Goal: Task Accomplishment & Management: Manage account settings

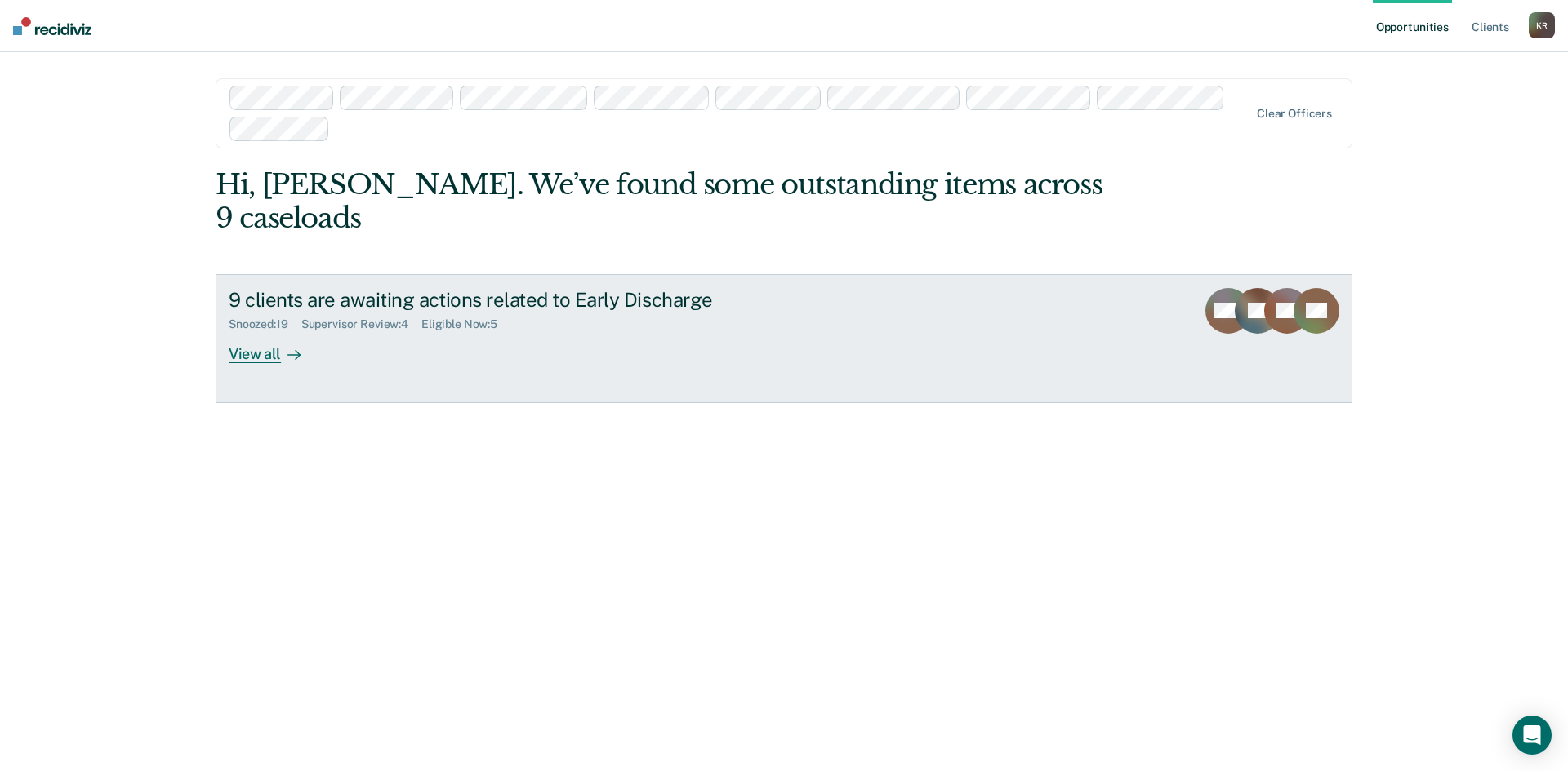
click at [254, 331] on div "View all" at bounding box center [273, 346] width 91 height 32
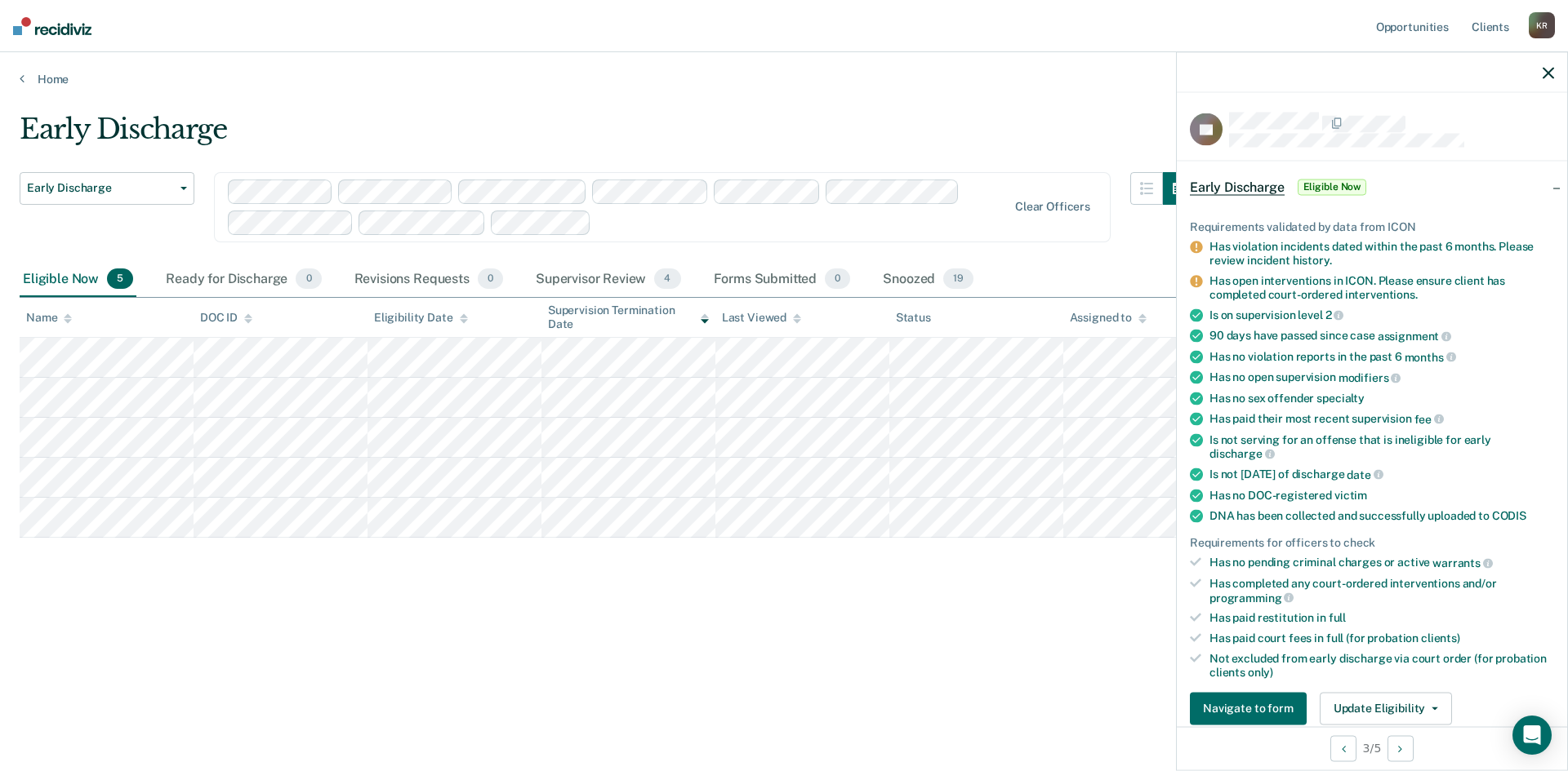
click at [1548, 75] on icon "button" at bounding box center [1548, 72] width 12 height 12
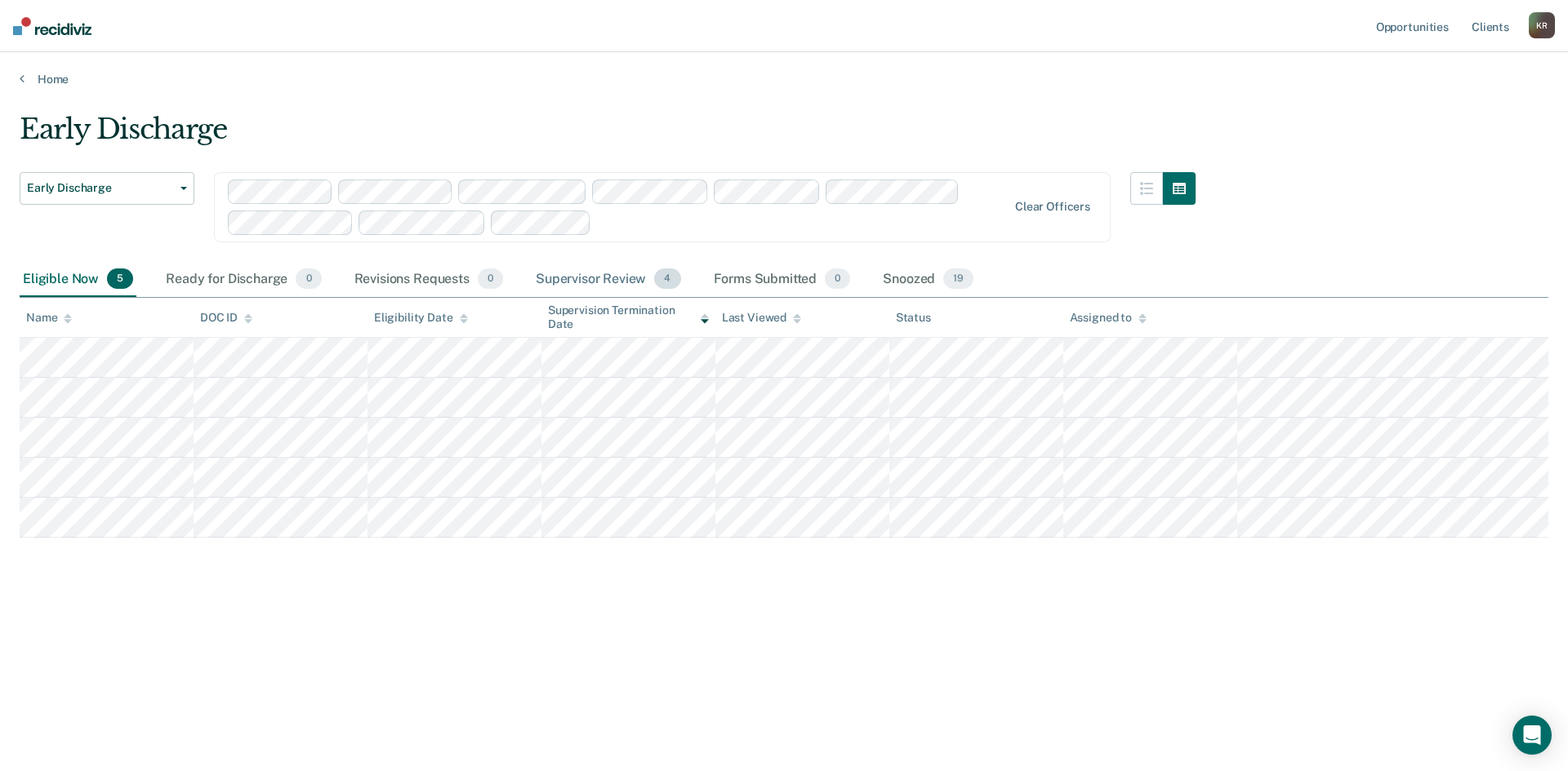
click at [598, 280] on div "Supervisor Review 4" at bounding box center [608, 280] width 152 height 36
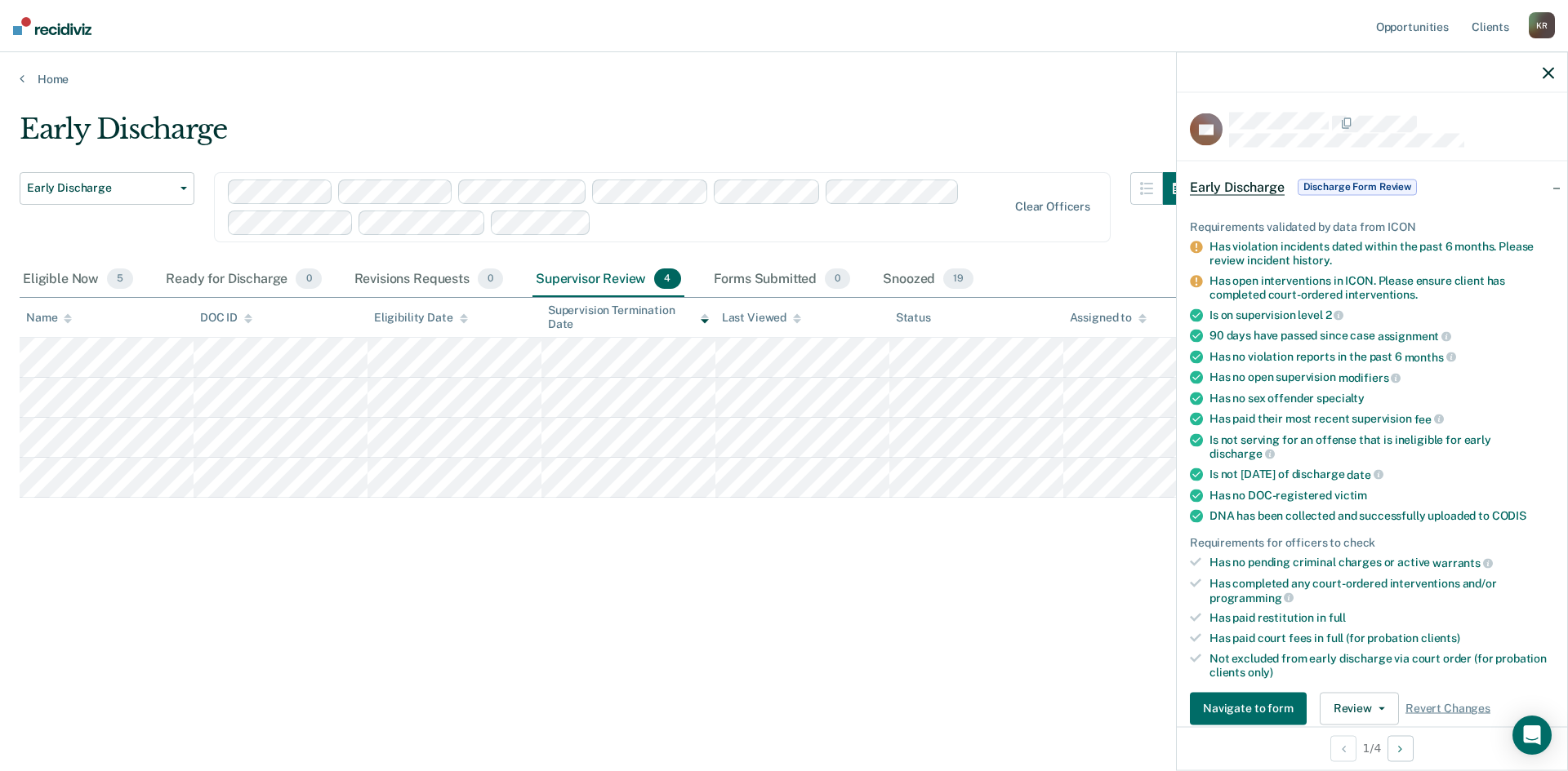
click at [1240, 185] on span "Early Discharge" at bounding box center [1237, 187] width 95 height 16
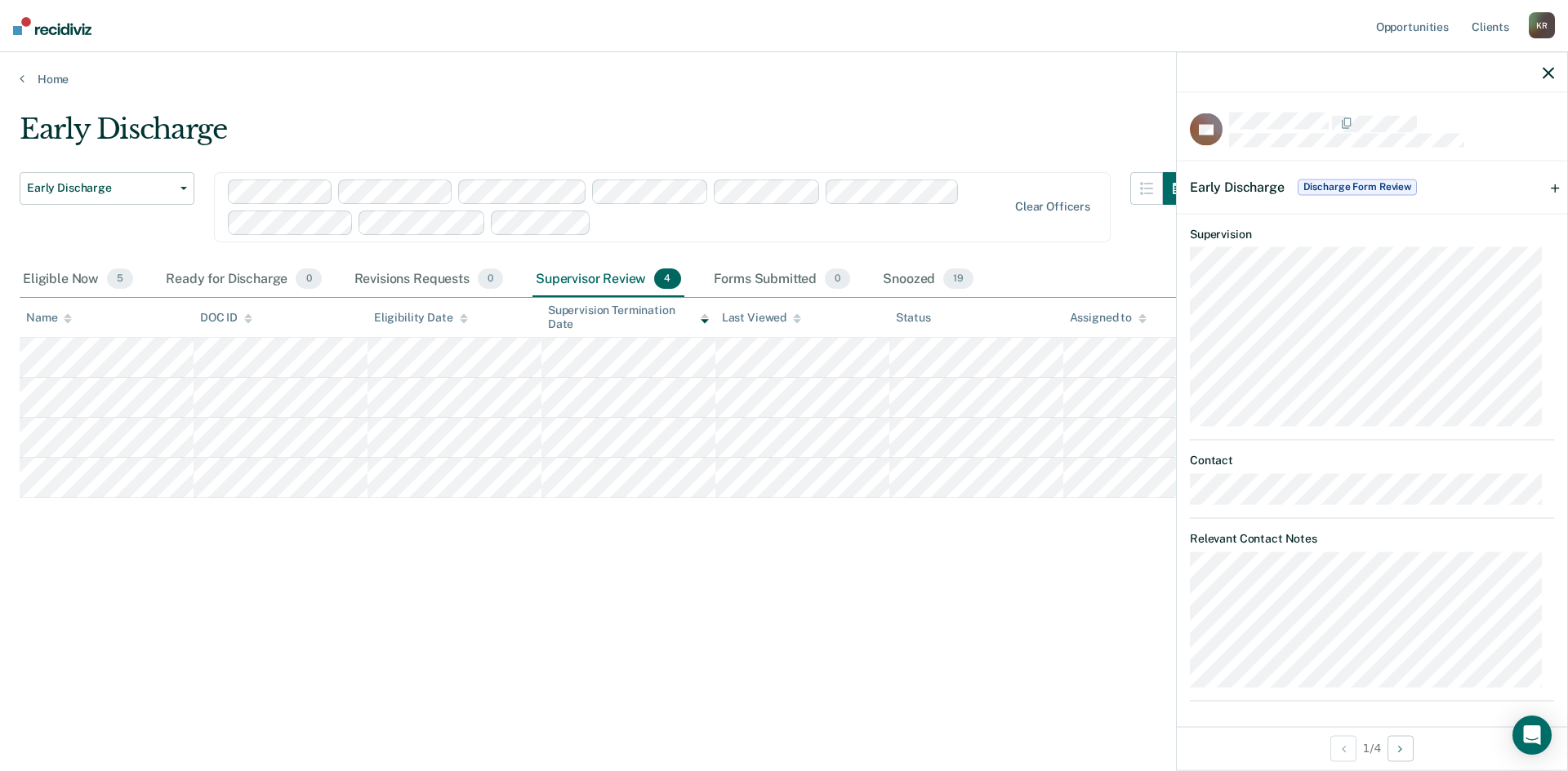
scroll to position [5, 0]
click at [1326, 179] on span "Discharge Form Review" at bounding box center [1357, 181] width 119 height 16
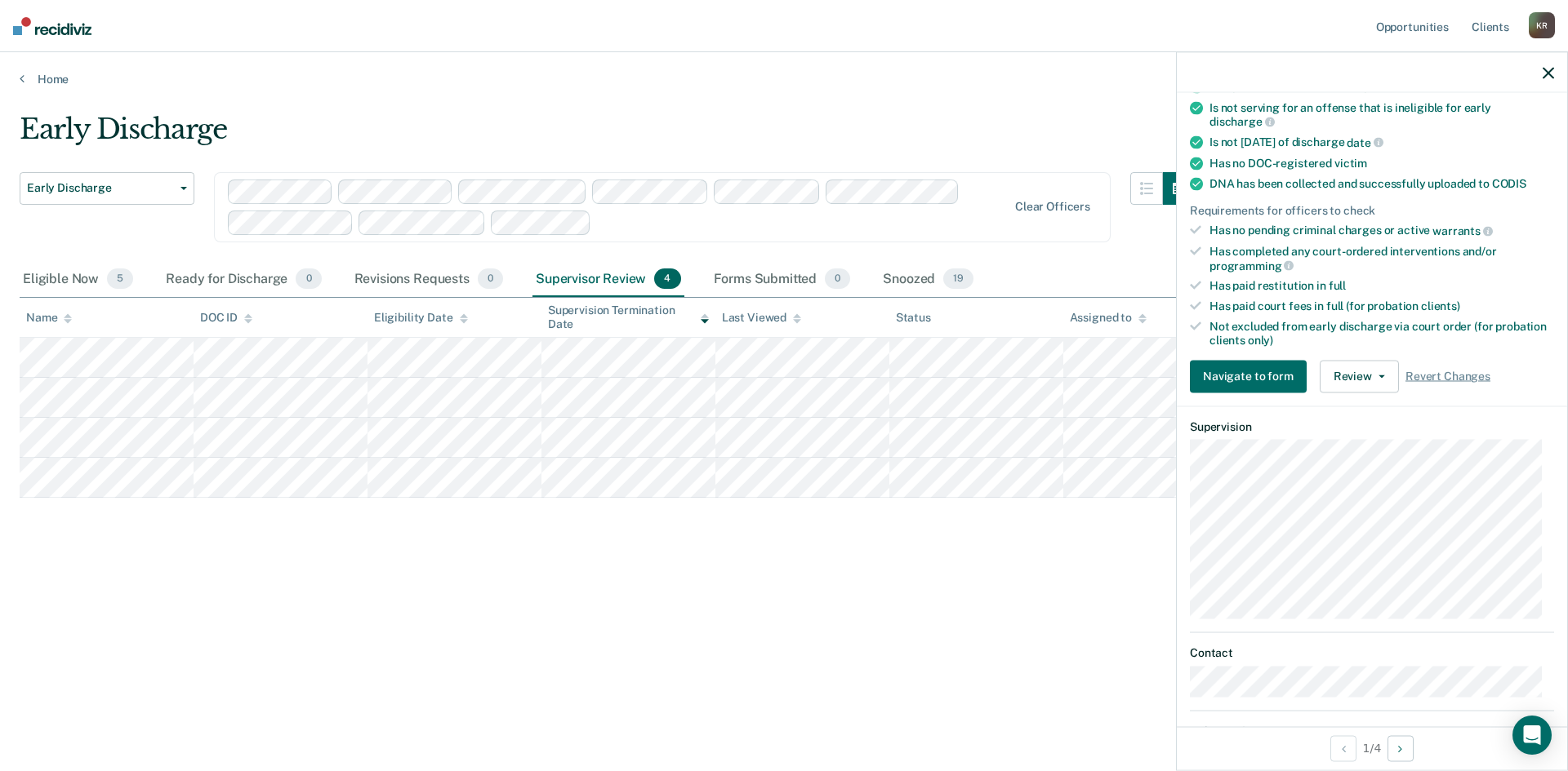
scroll to position [286, 0]
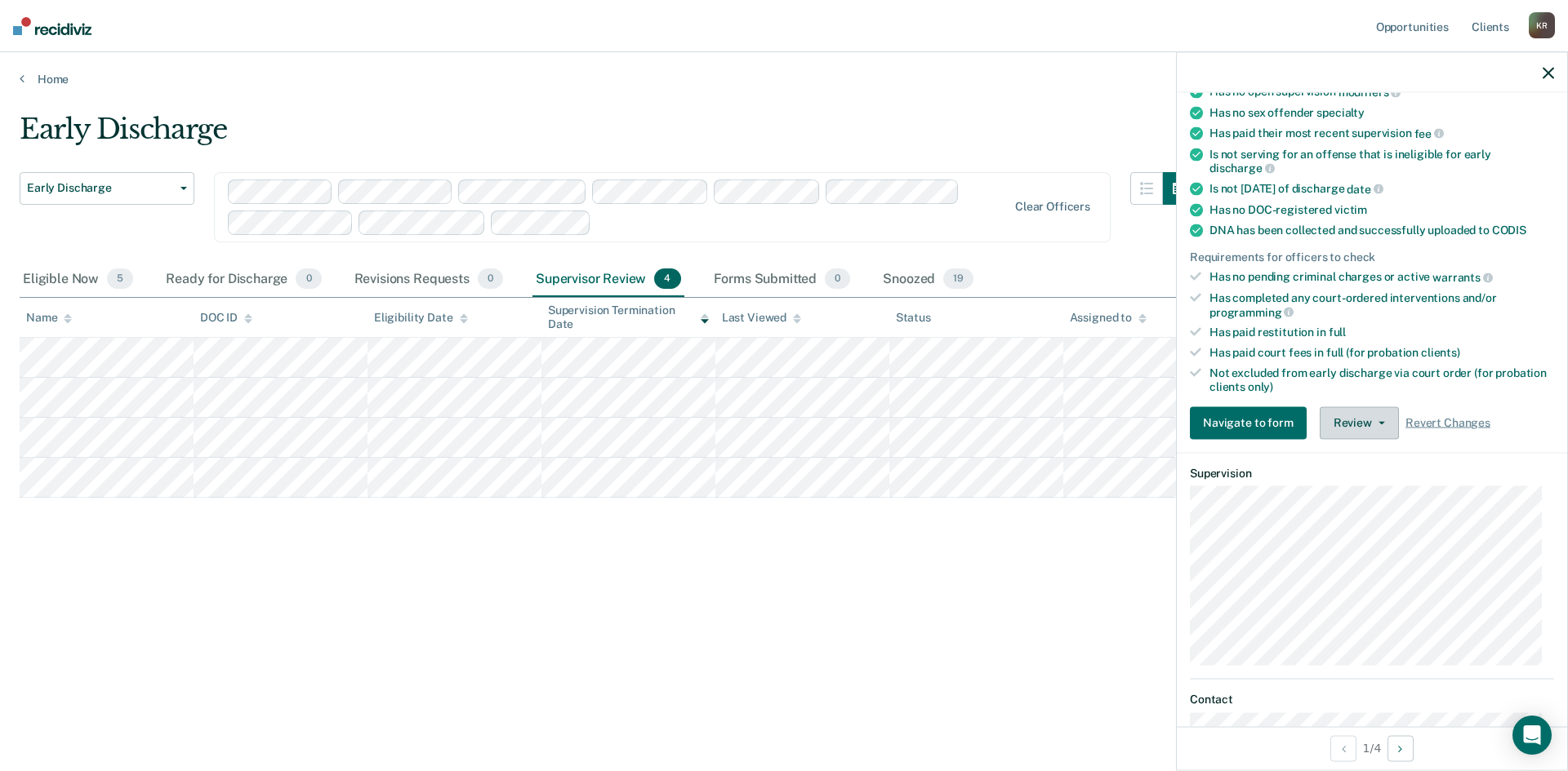
click at [1349, 427] on button "Review" at bounding box center [1360, 423] width 79 height 32
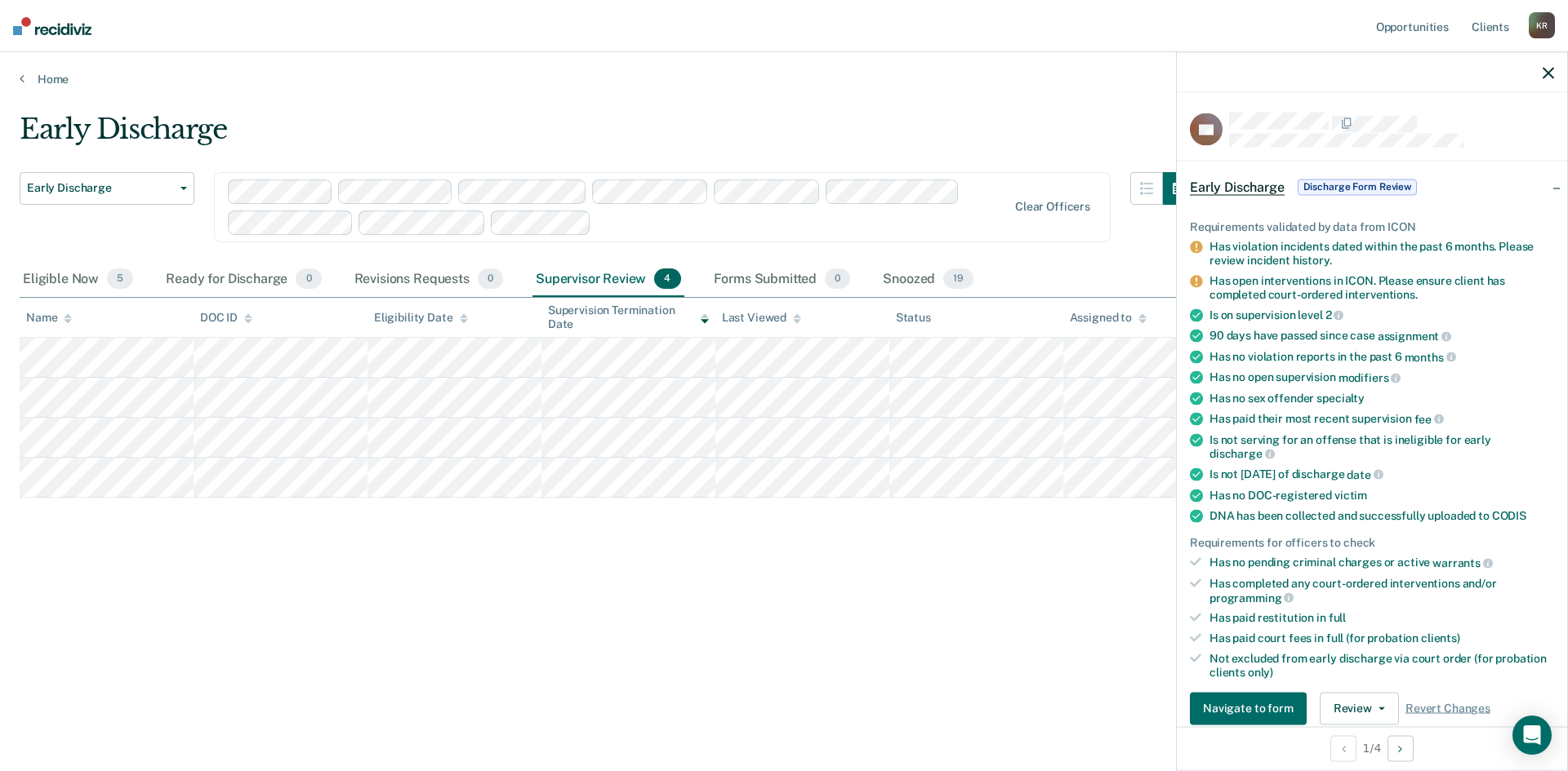
scroll to position [82, 0]
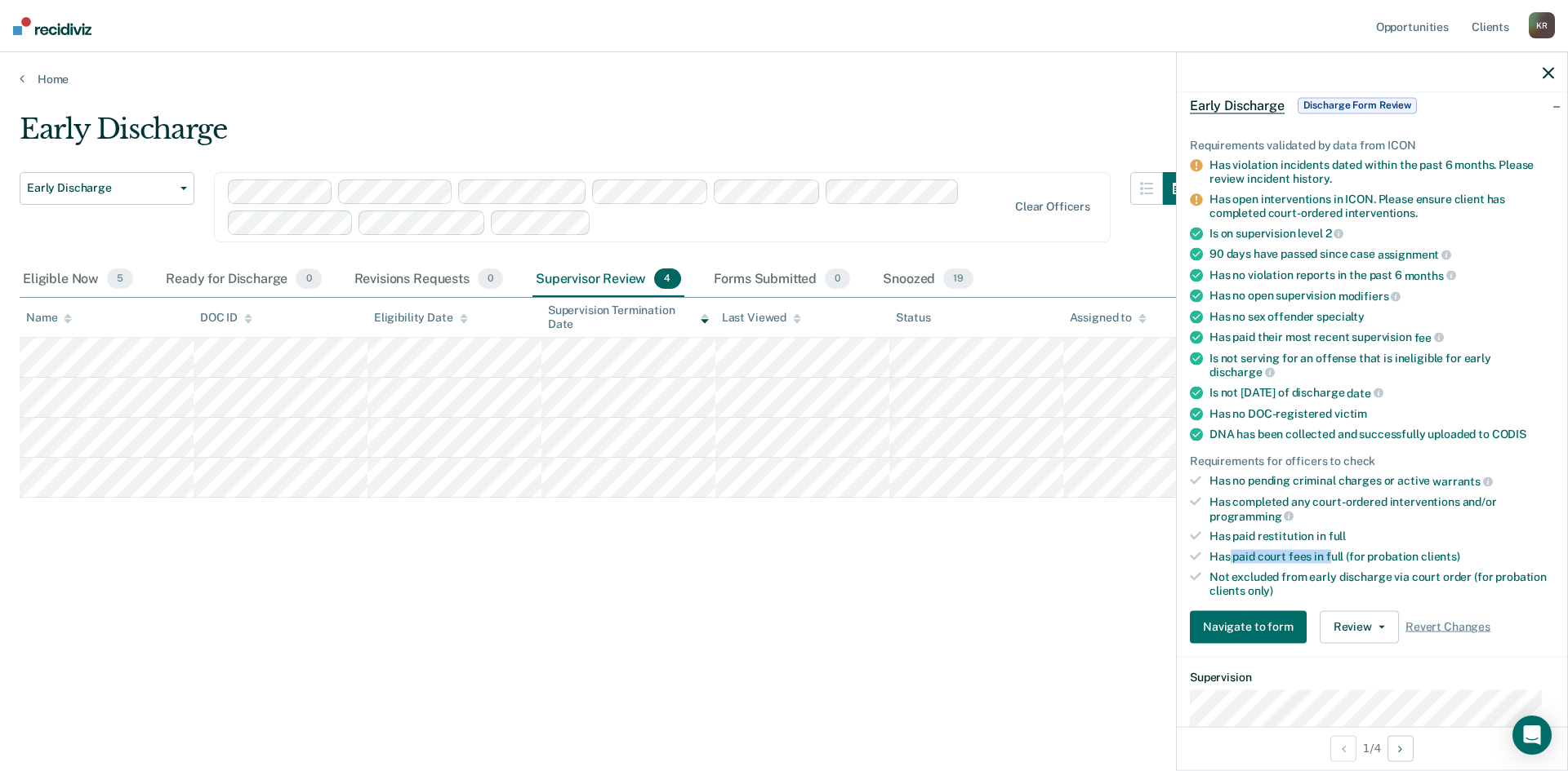
drag, startPoint x: 1230, startPoint y: 558, endPoint x: 1333, endPoint y: 555, distance: 103.0
click at [1333, 555] on div "Has paid court fees in full (for probation clients)" at bounding box center [1381, 556] width 345 height 14
drag, startPoint x: 1259, startPoint y: 575, endPoint x: 1359, endPoint y: 575, distance: 100.0
click at [1359, 575] on div "Not excluded from early discharge via court order (for probation clients only)" at bounding box center [1381, 584] width 345 height 28
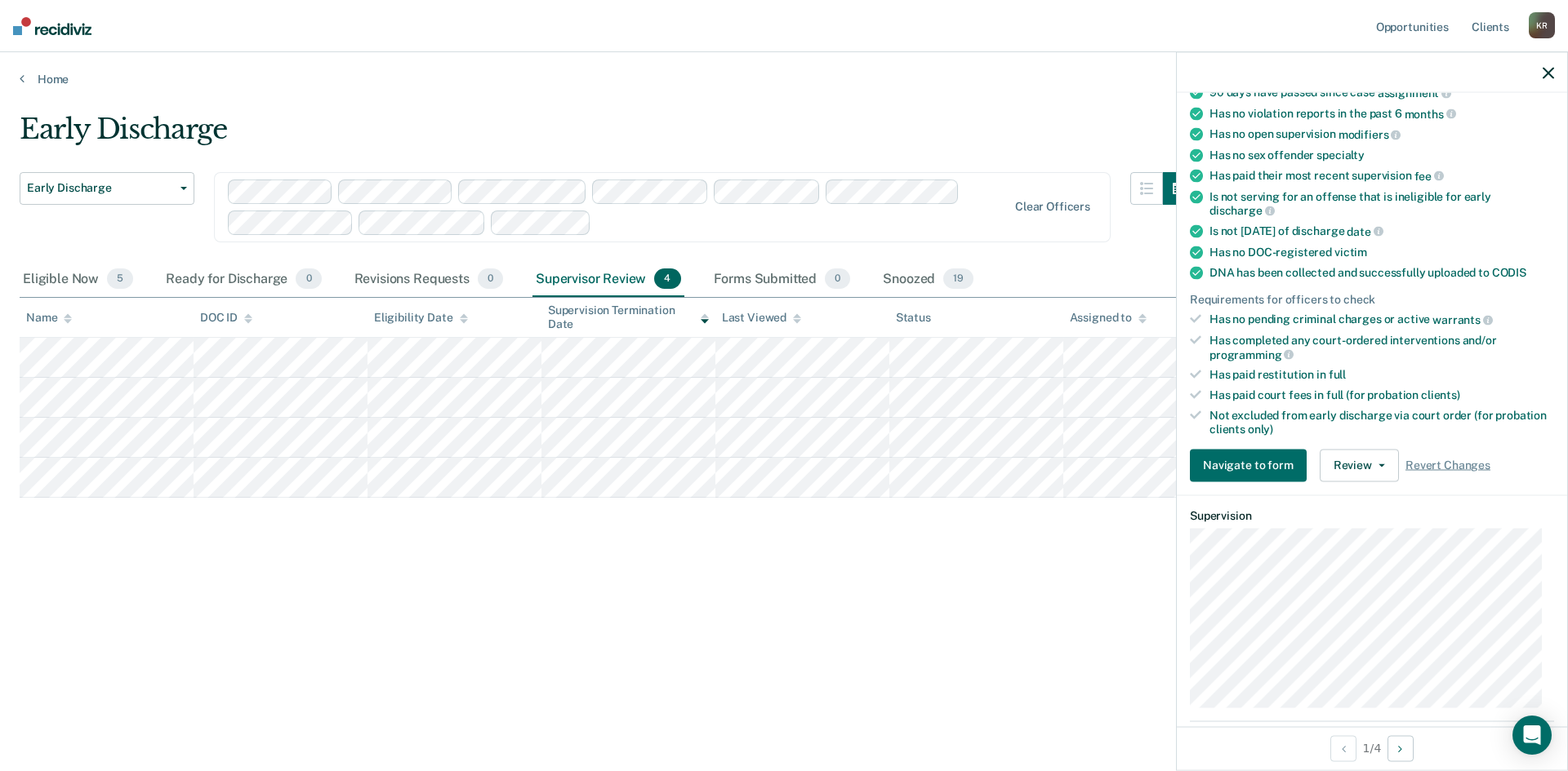
scroll to position [245, 0]
click at [1352, 470] on button "Review" at bounding box center [1360, 464] width 79 height 32
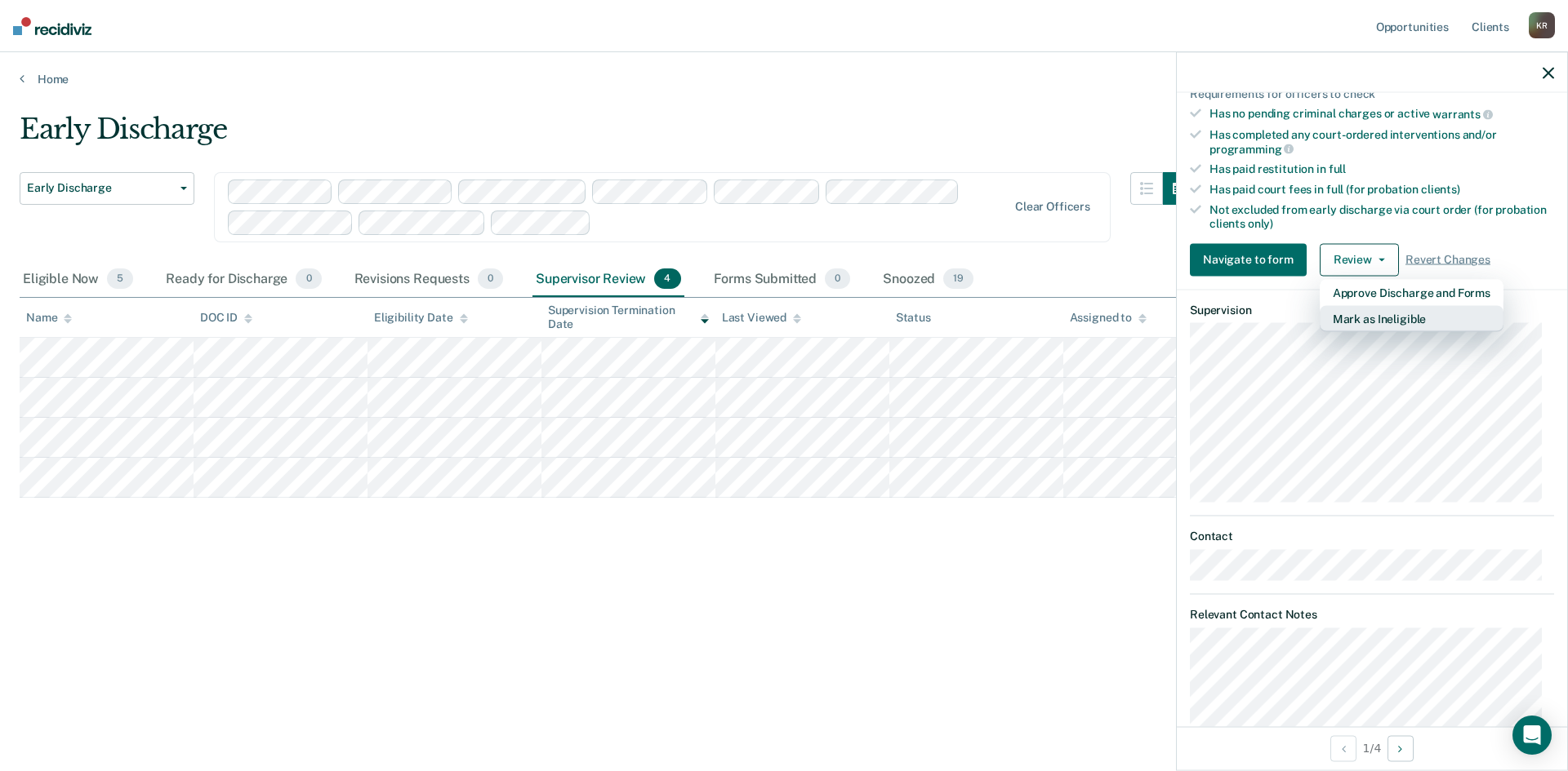
scroll to position [367, 0]
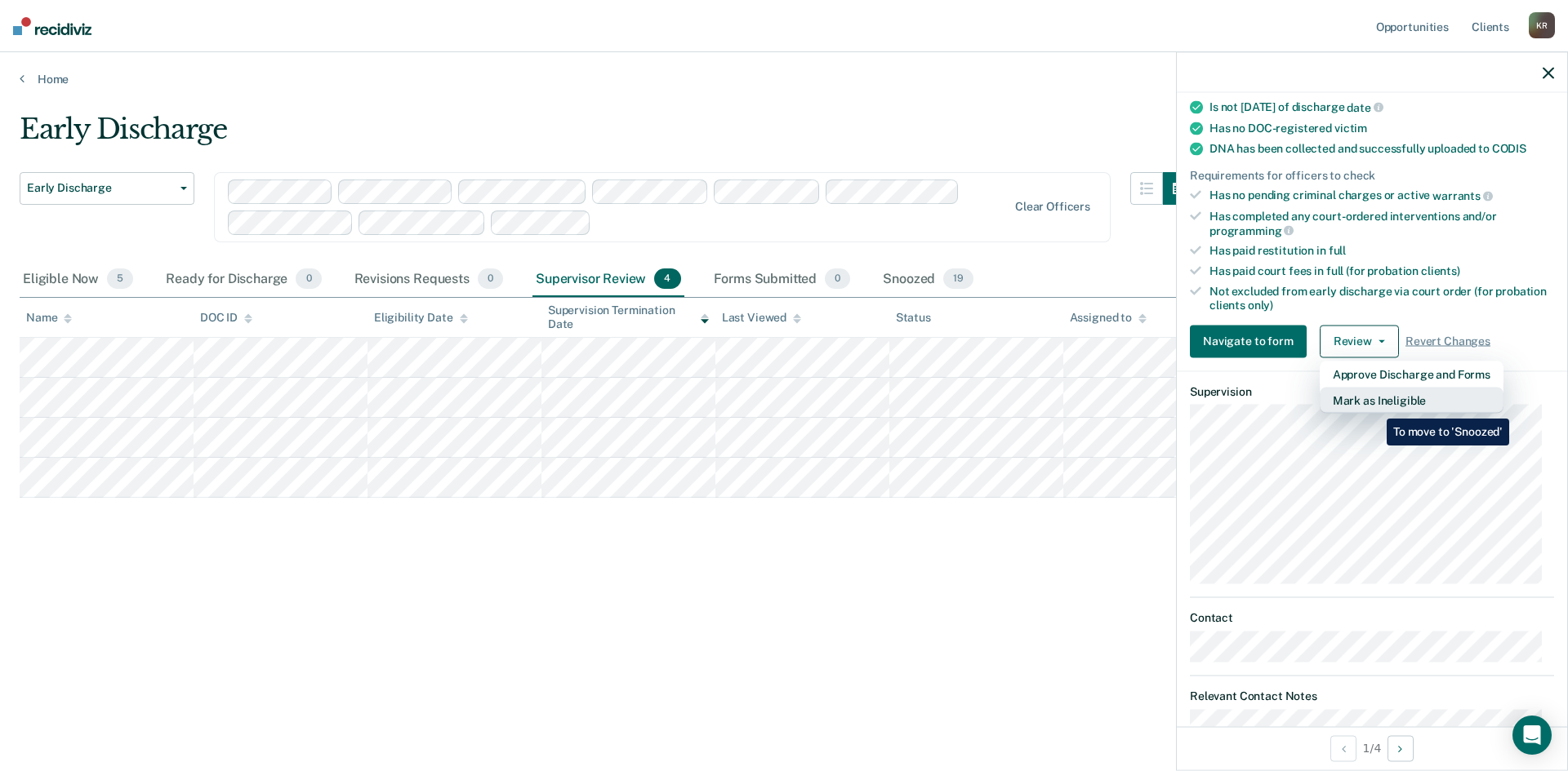
click at [1374, 407] on button "Mark as Ineligible" at bounding box center [1412, 399] width 184 height 26
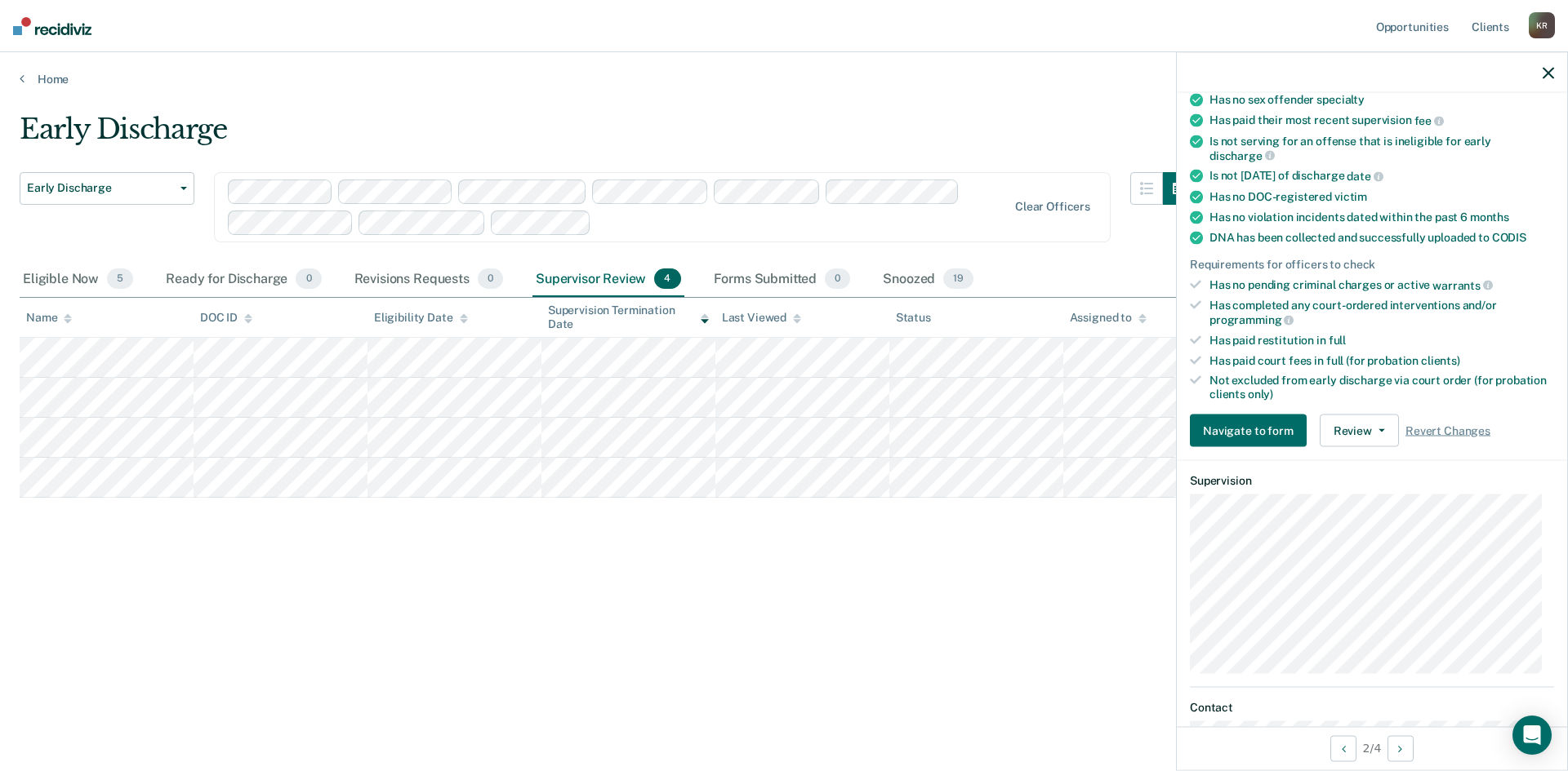
scroll to position [262, 0]
click at [1344, 427] on button "Review" at bounding box center [1360, 433] width 79 height 32
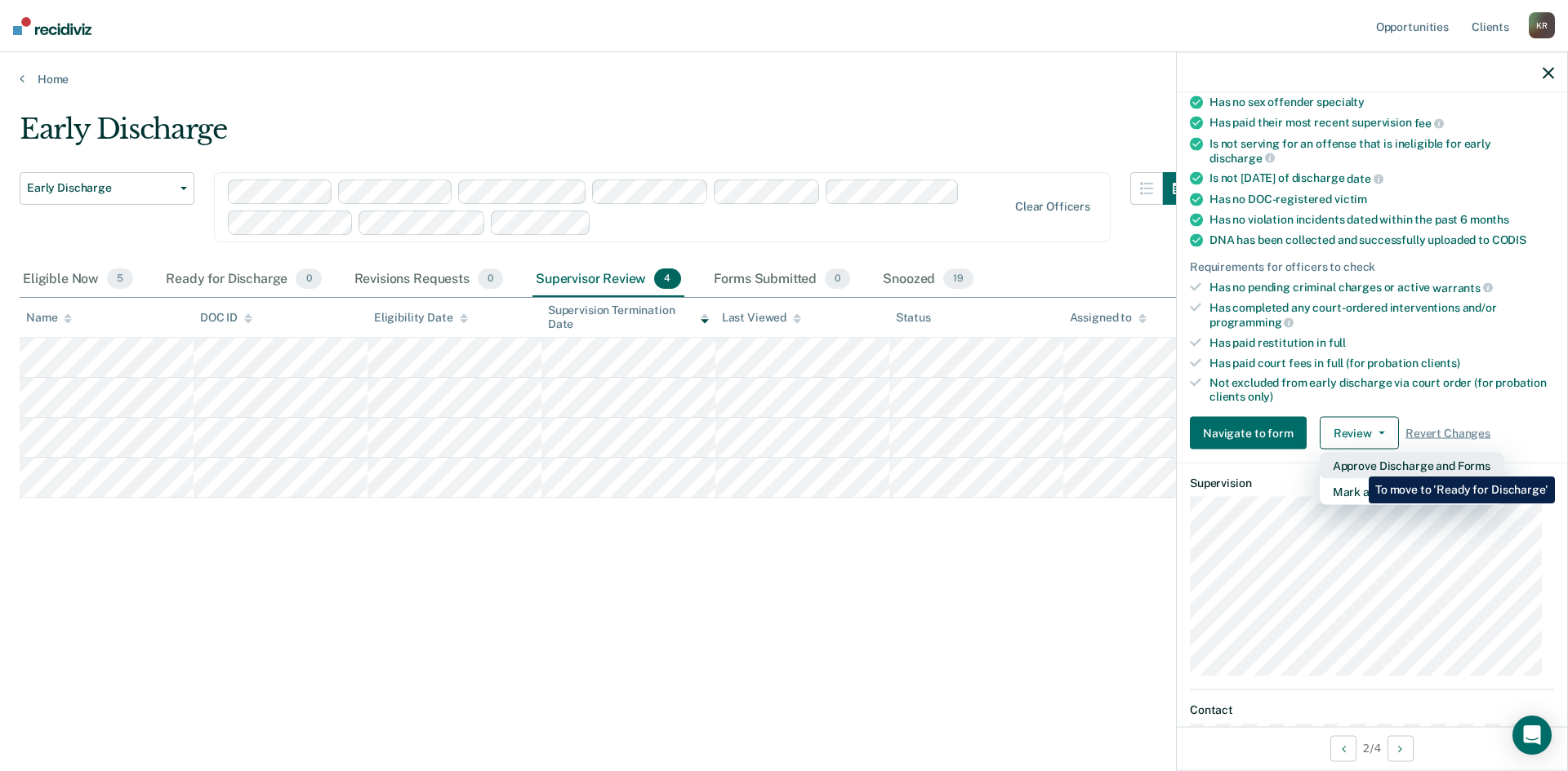
click at [1356, 464] on button "Approve Discharge and Forms" at bounding box center [1412, 465] width 184 height 26
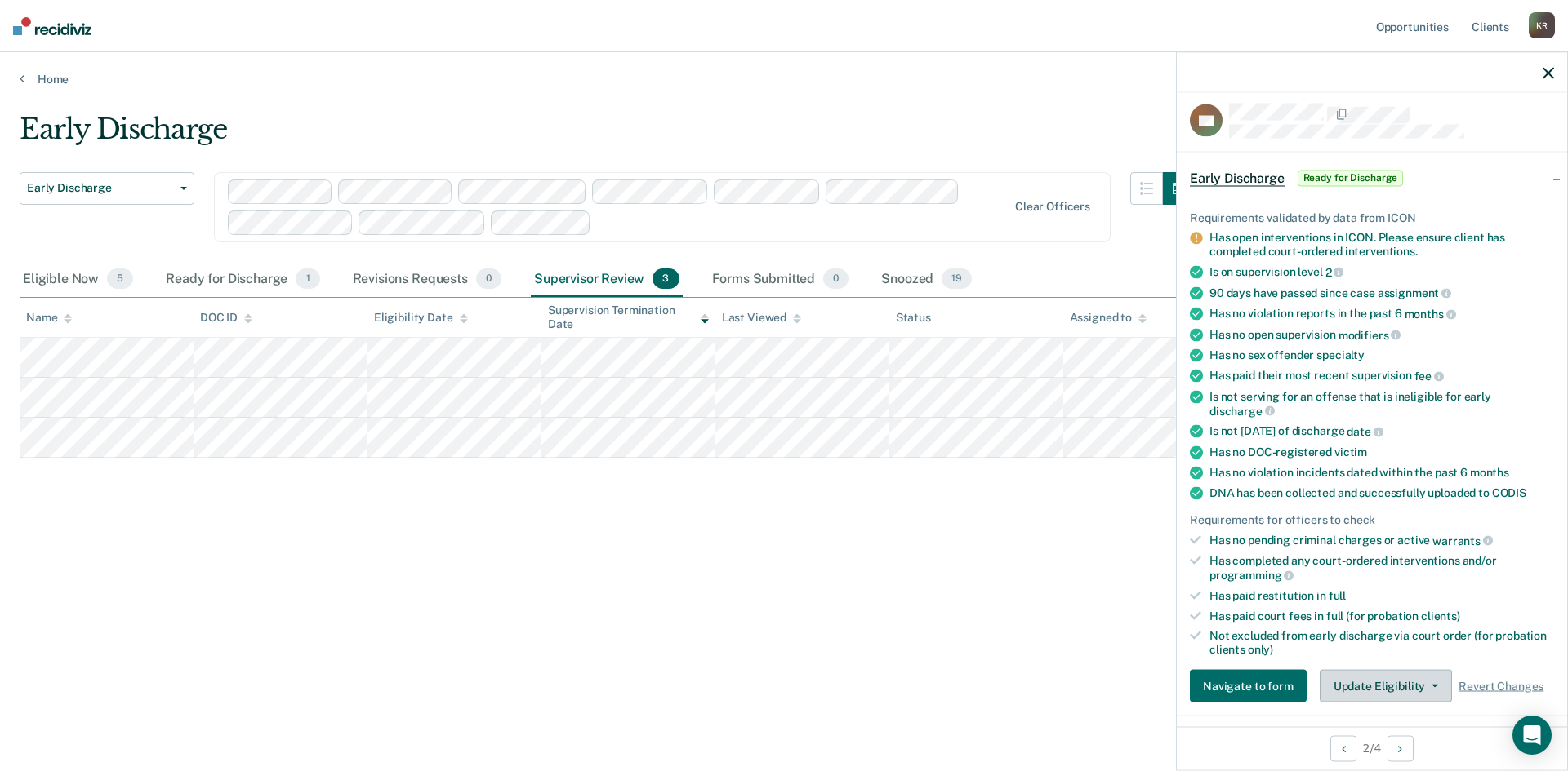
scroll to position [0, 0]
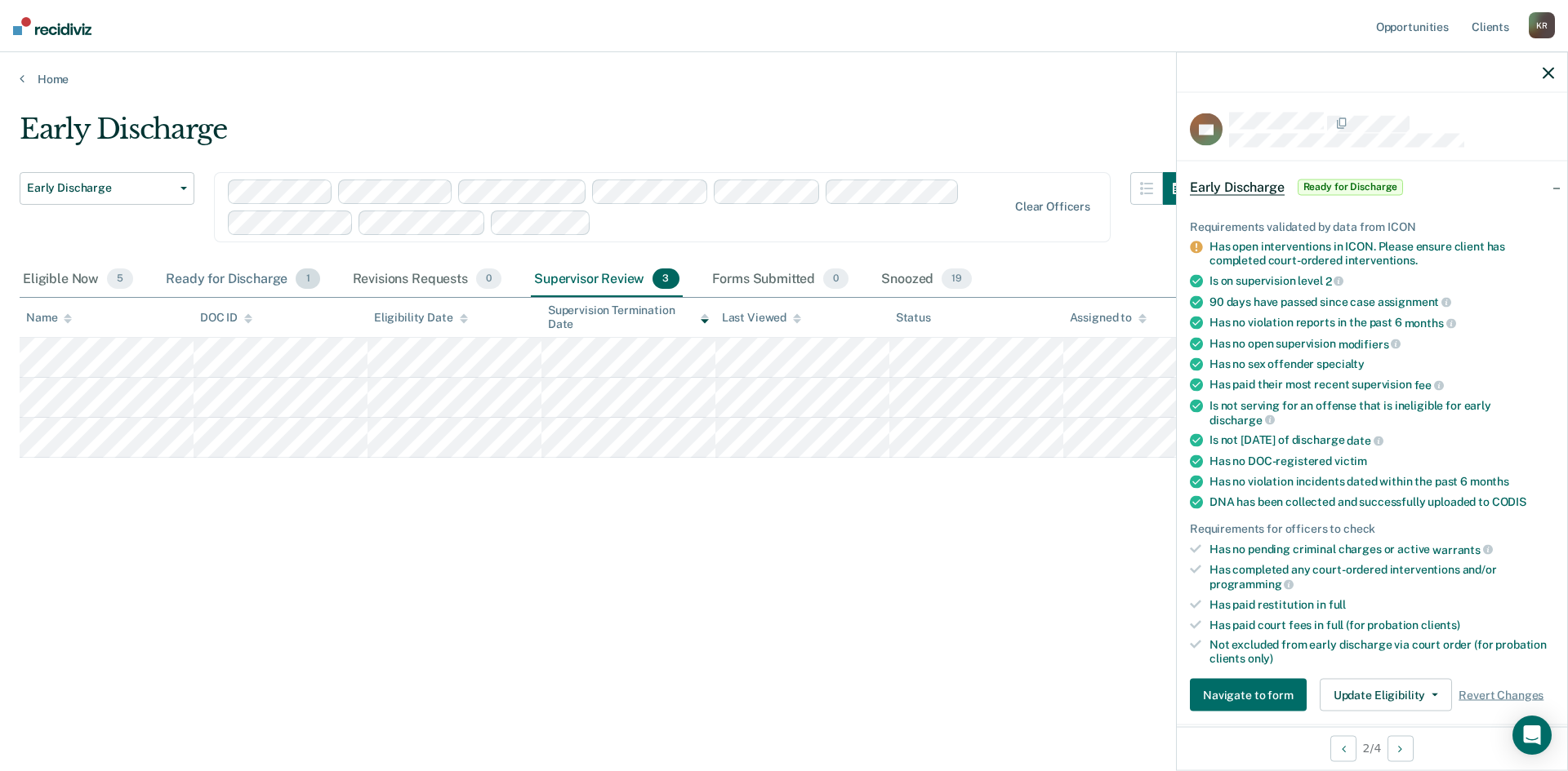
click at [217, 279] on div "Ready for Discharge 1" at bounding box center [242, 280] width 160 height 36
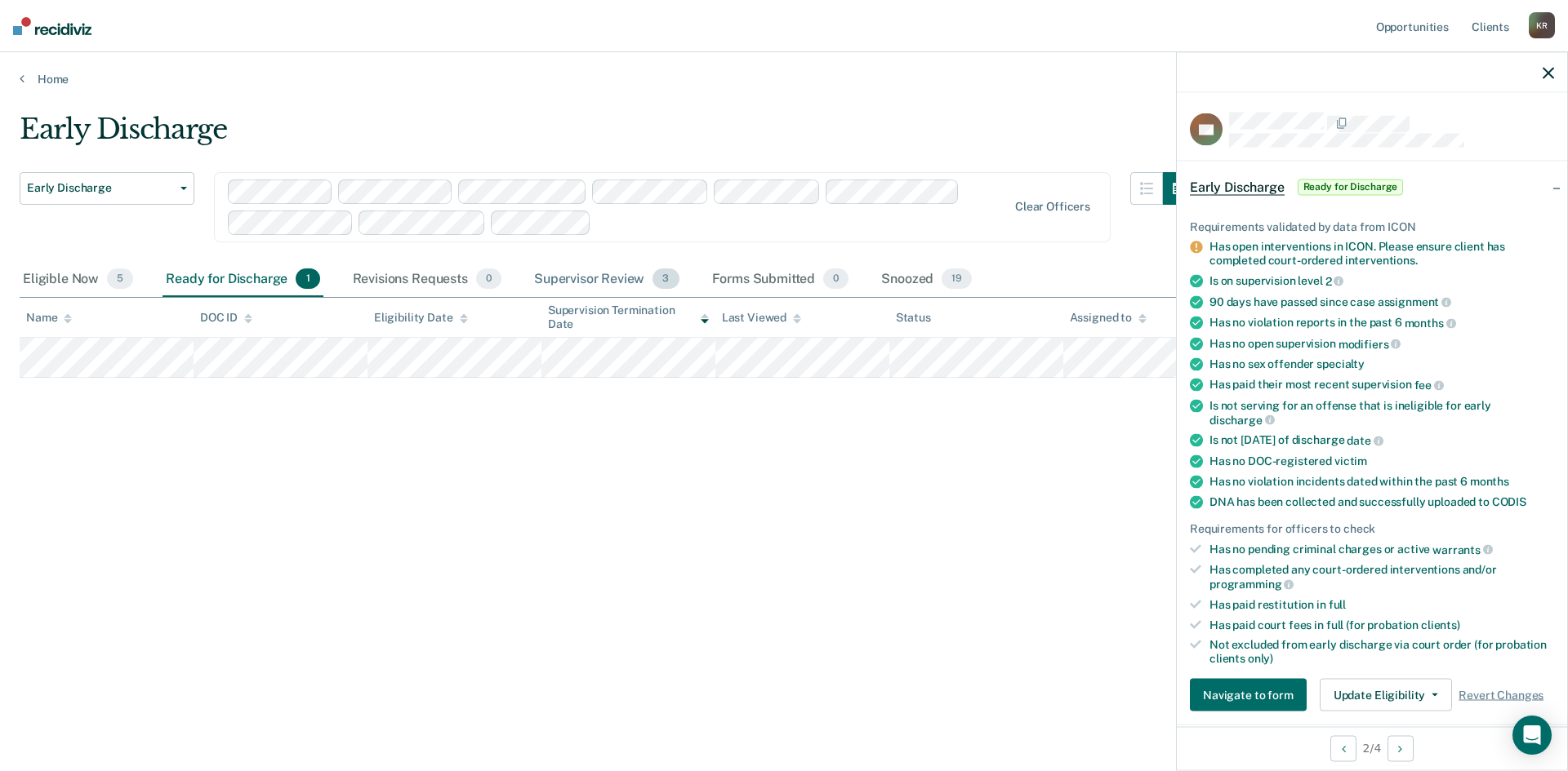
click at [573, 287] on div "Supervisor Review 3" at bounding box center [606, 280] width 152 height 36
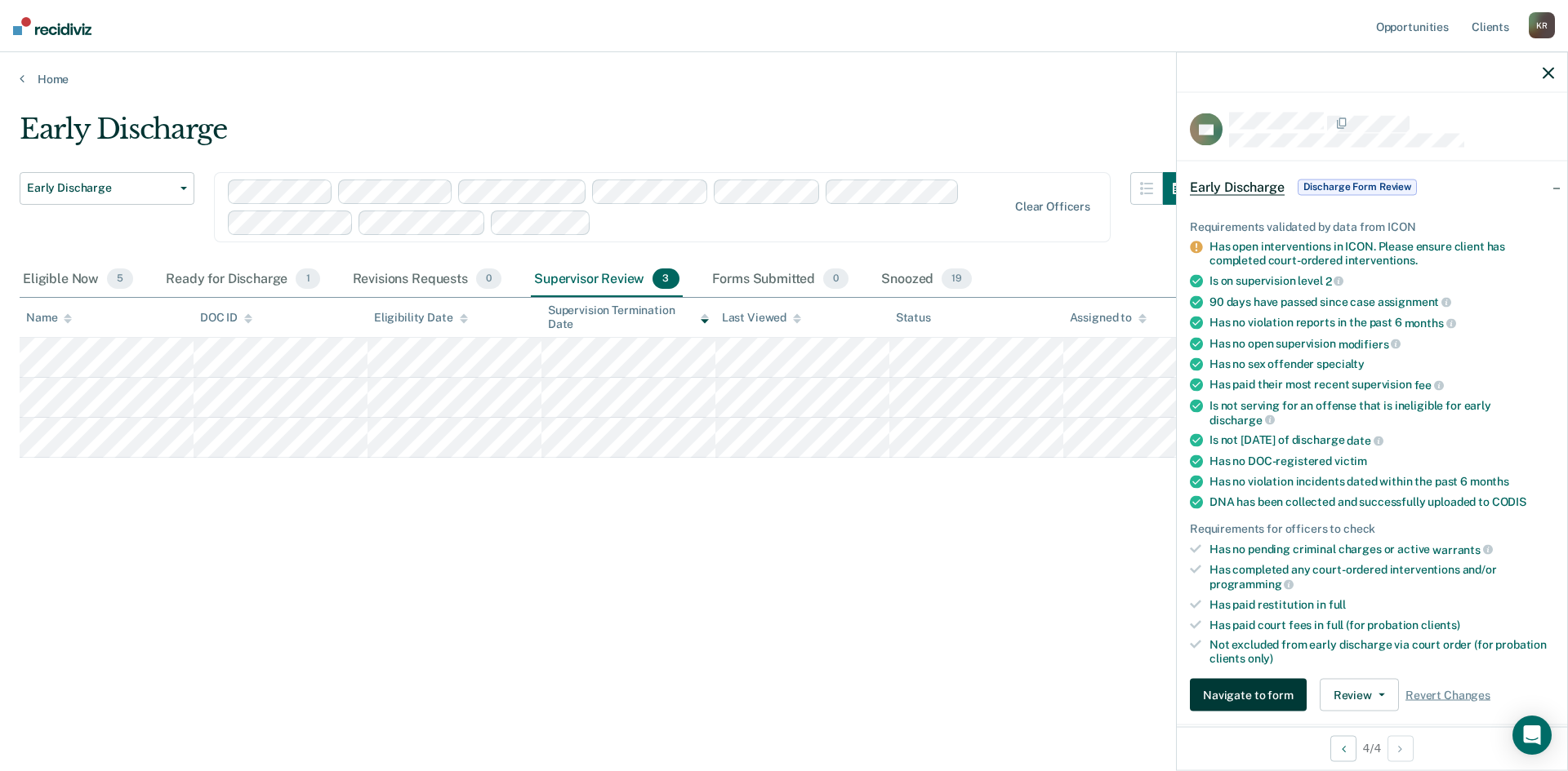
click at [1231, 685] on button "Navigate to form" at bounding box center [1248, 695] width 116 height 32
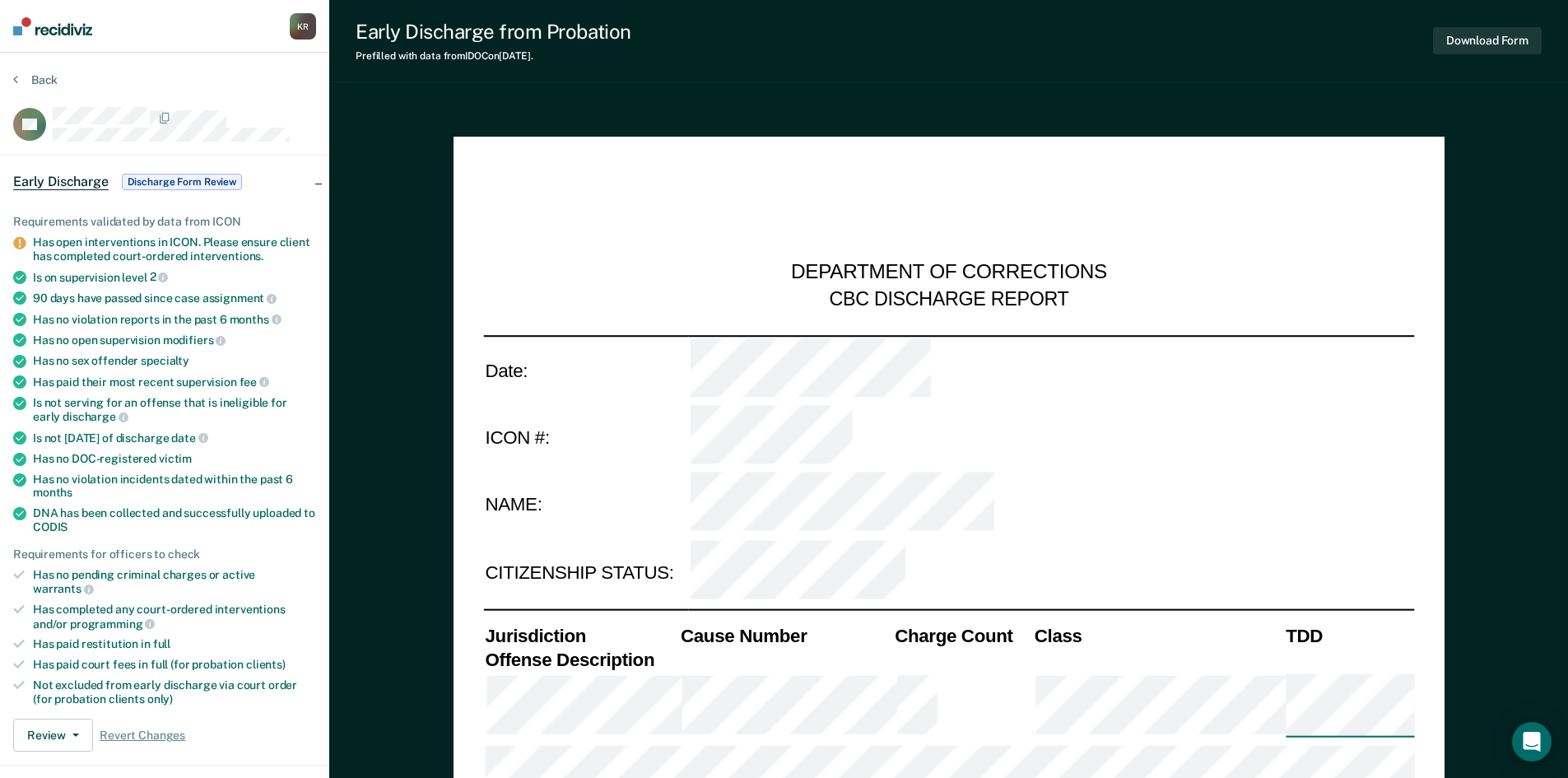
type textarea "x"
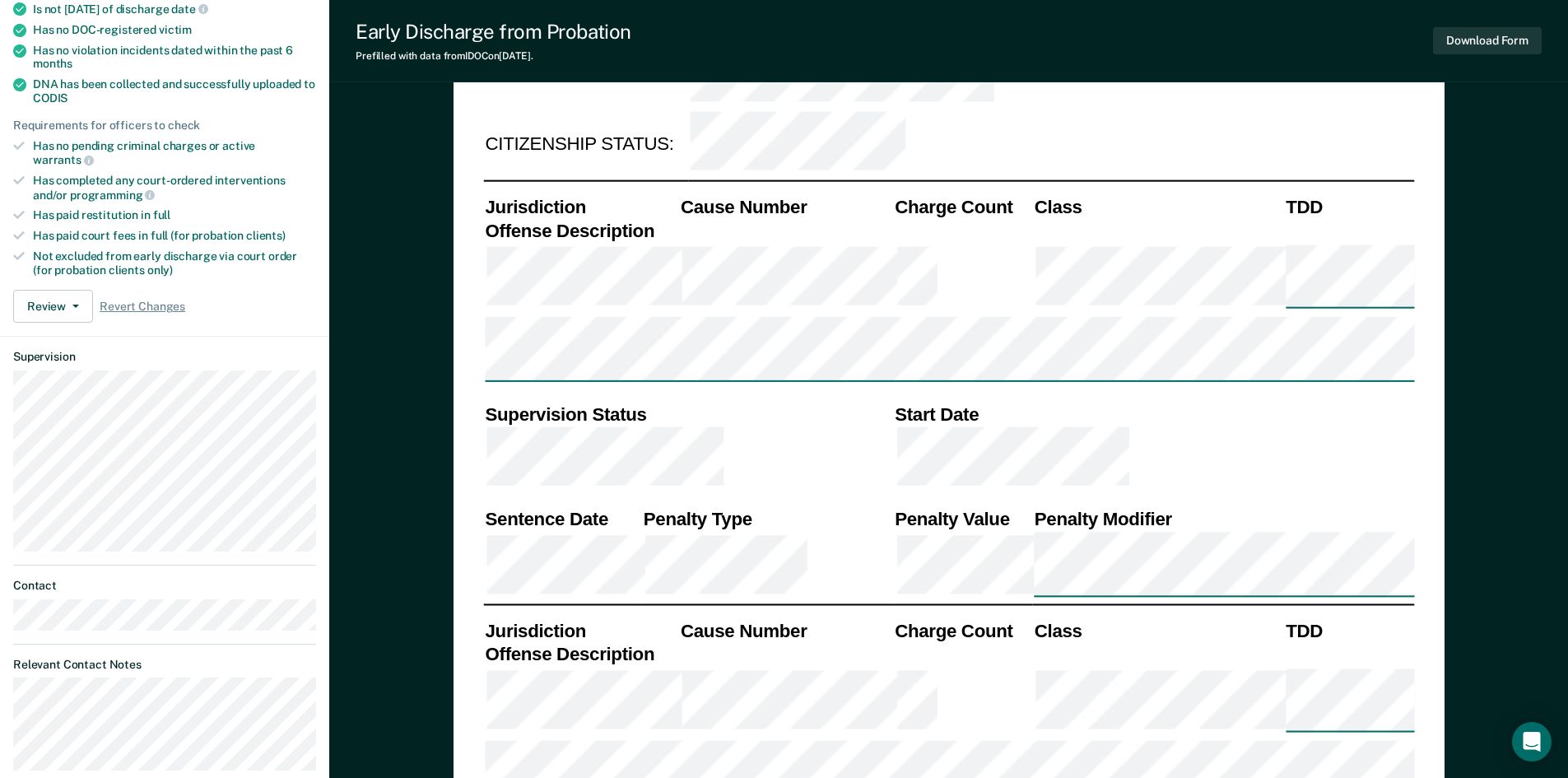
scroll to position [409, 0]
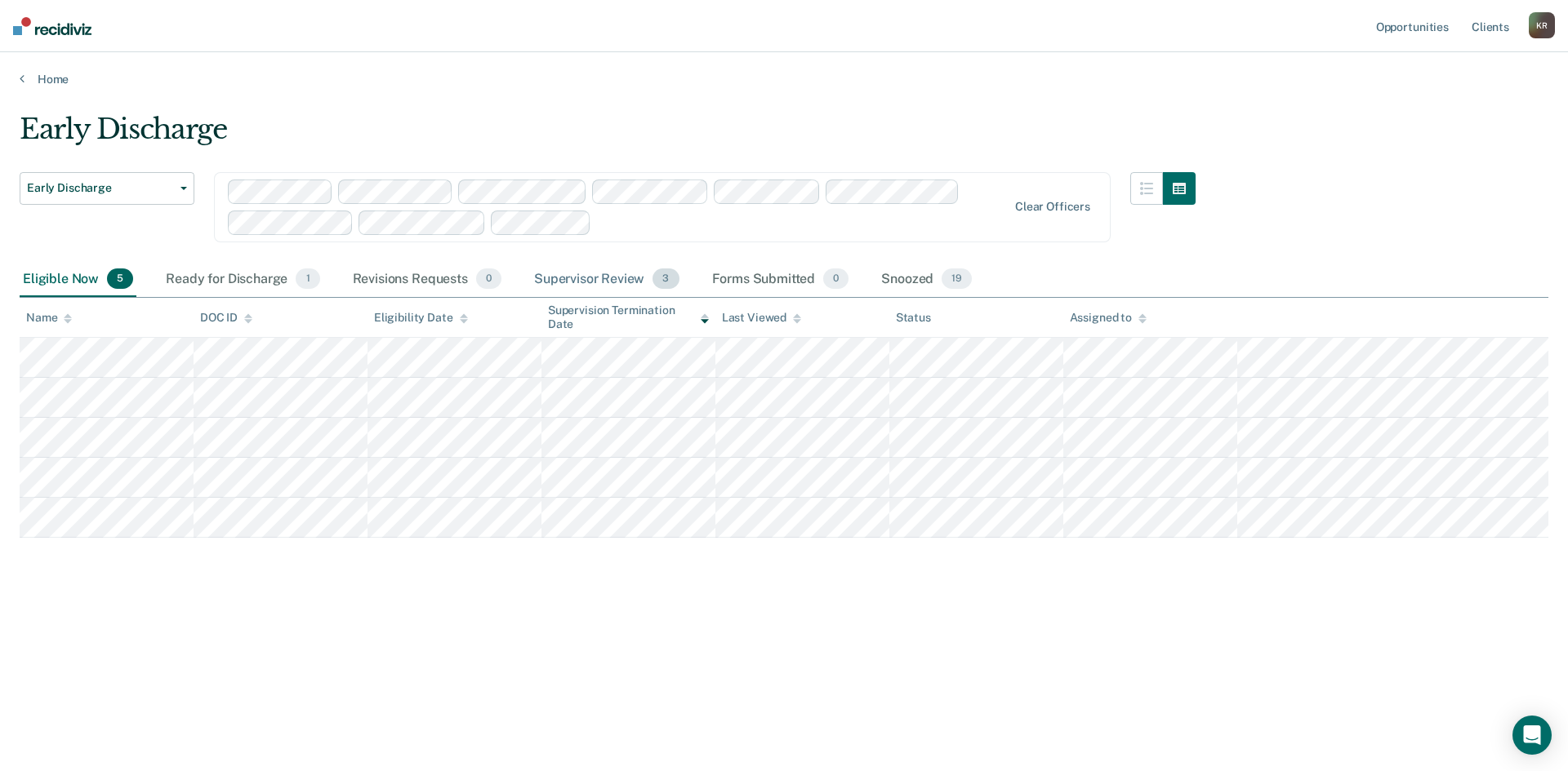
click at [579, 280] on div "Supervisor Review 3" at bounding box center [606, 280] width 152 height 36
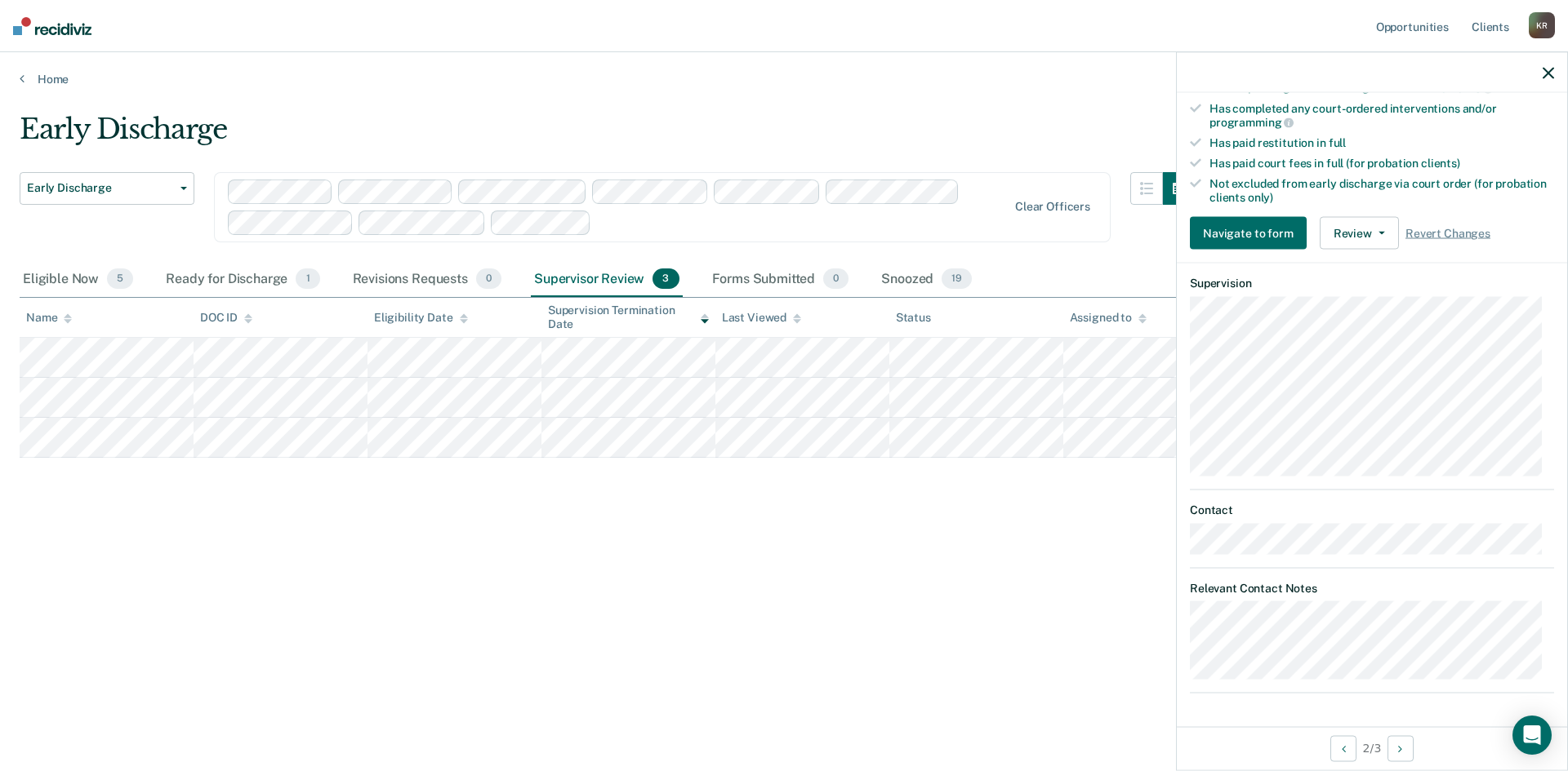
scroll to position [361, 0]
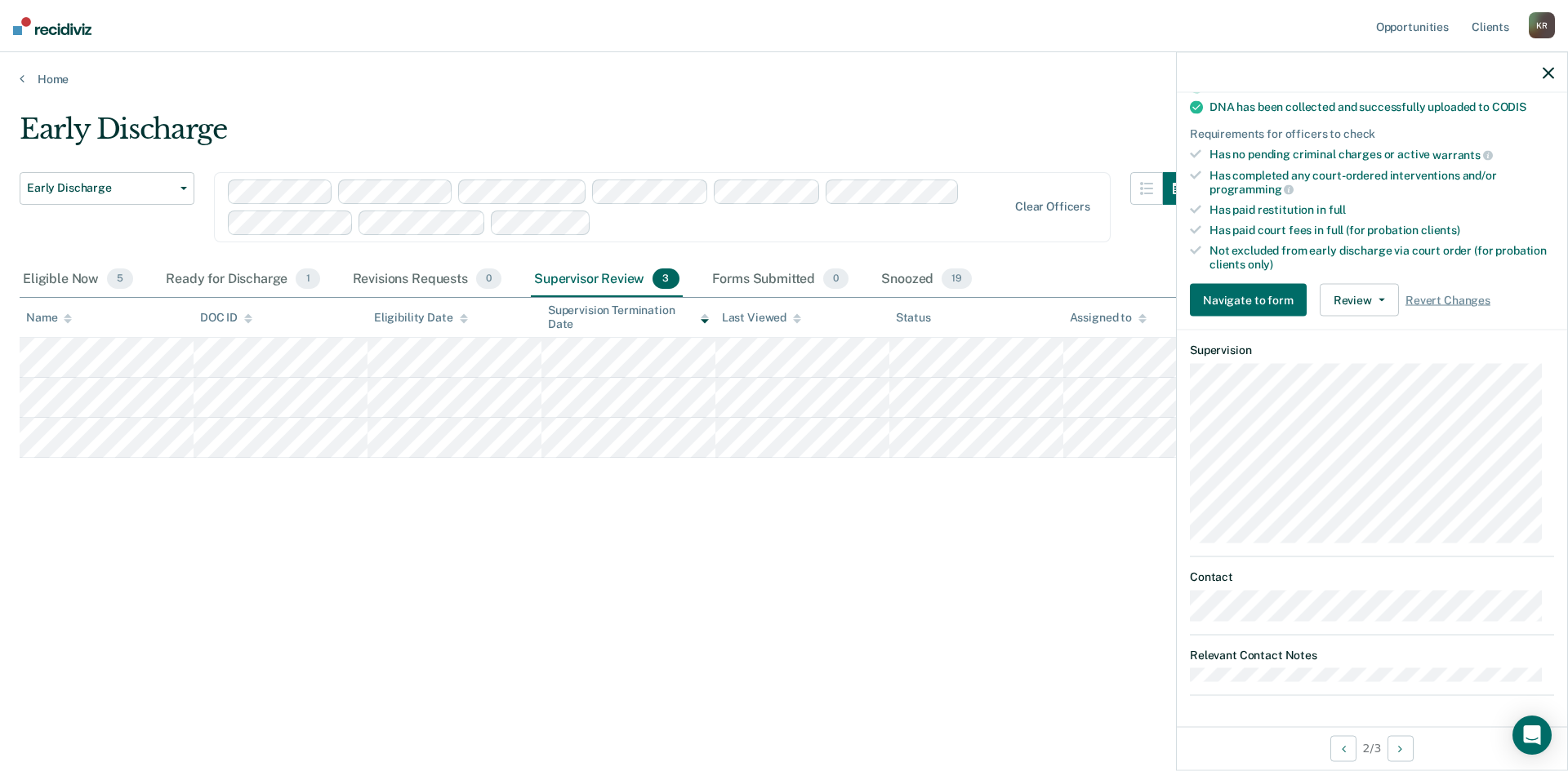
click at [1545, 73] on icon "button" at bounding box center [1548, 72] width 12 height 12
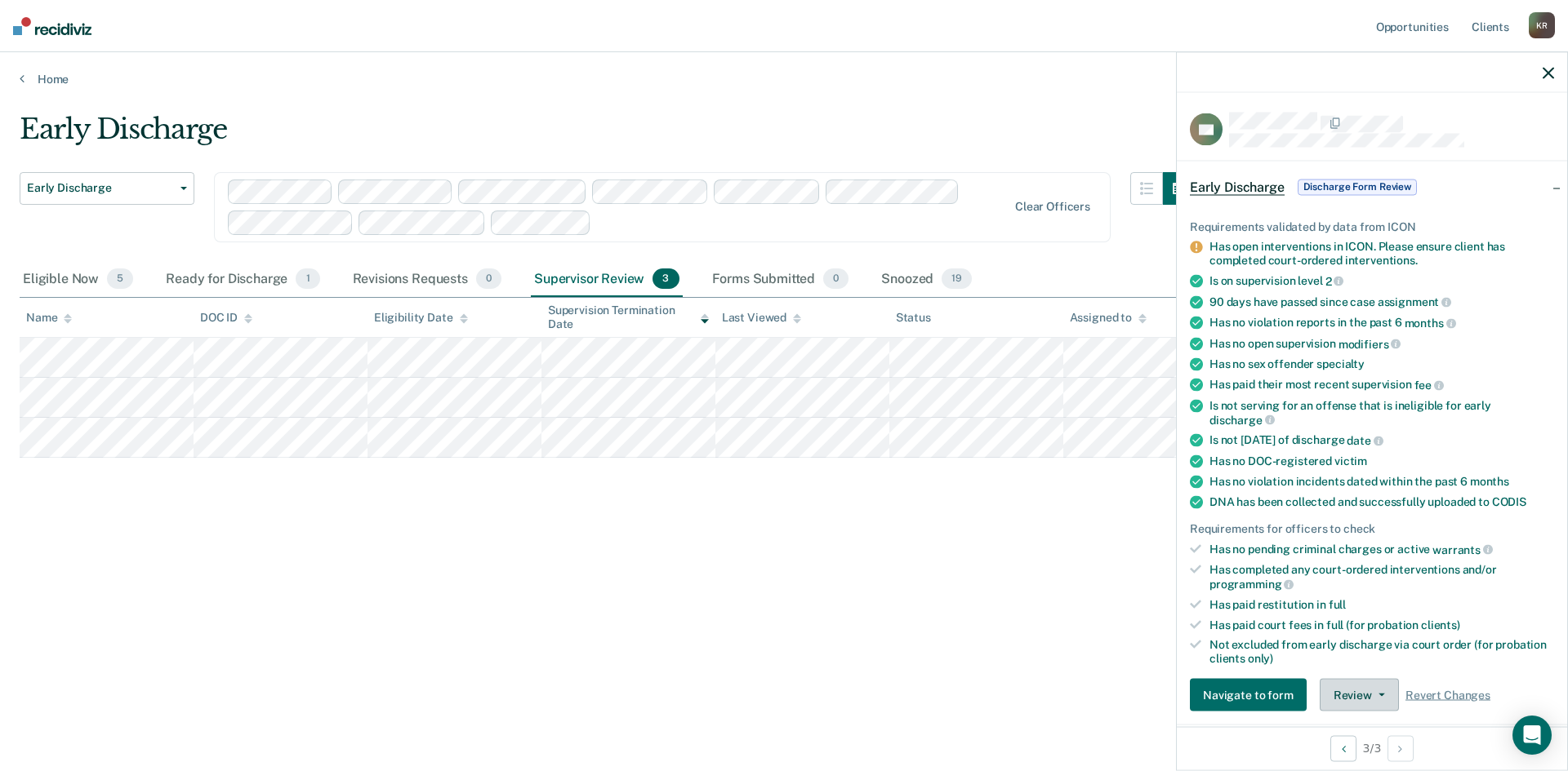
click at [1366, 687] on button "Review" at bounding box center [1360, 695] width 79 height 32
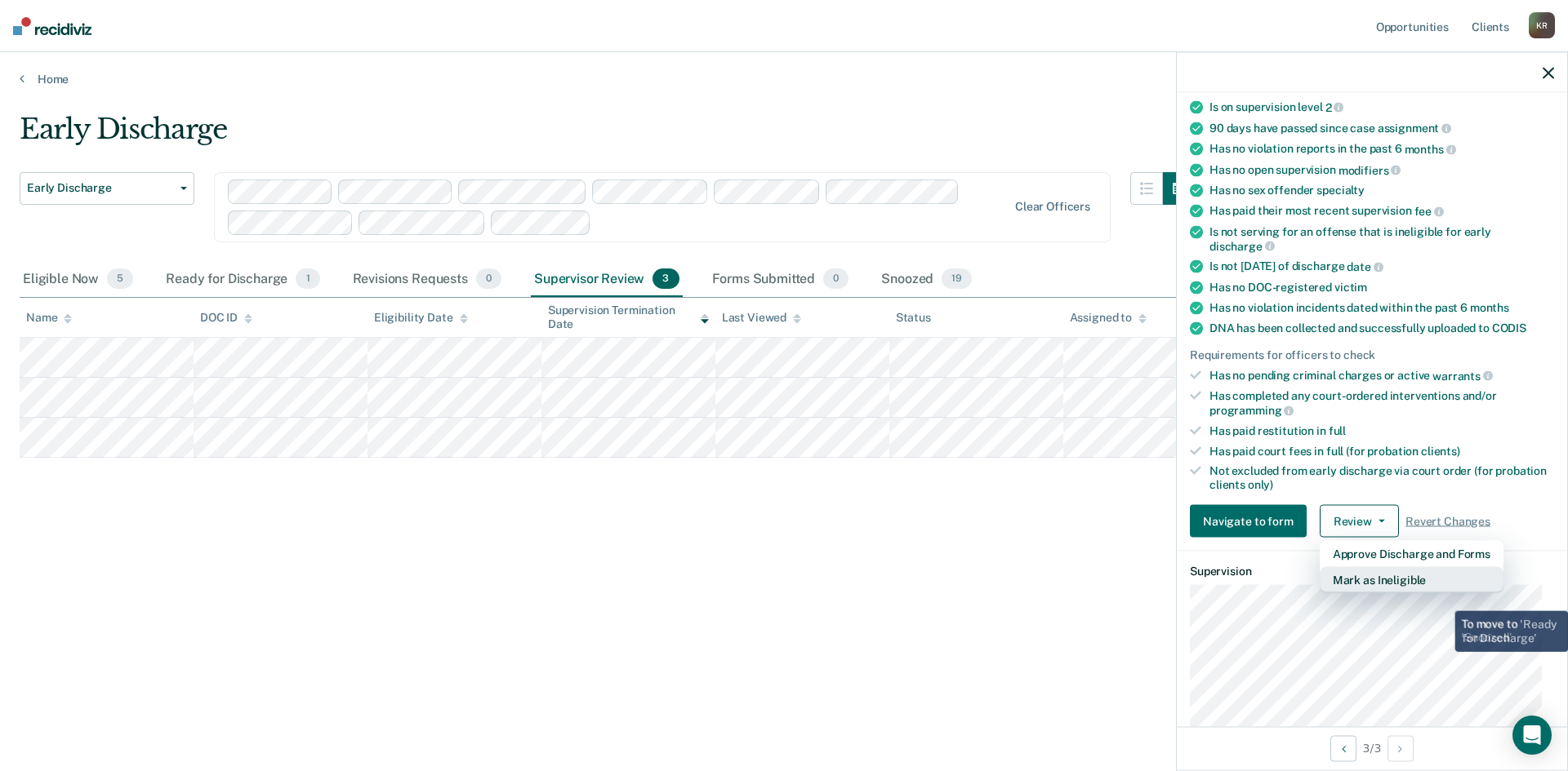
scroll to position [176, 0]
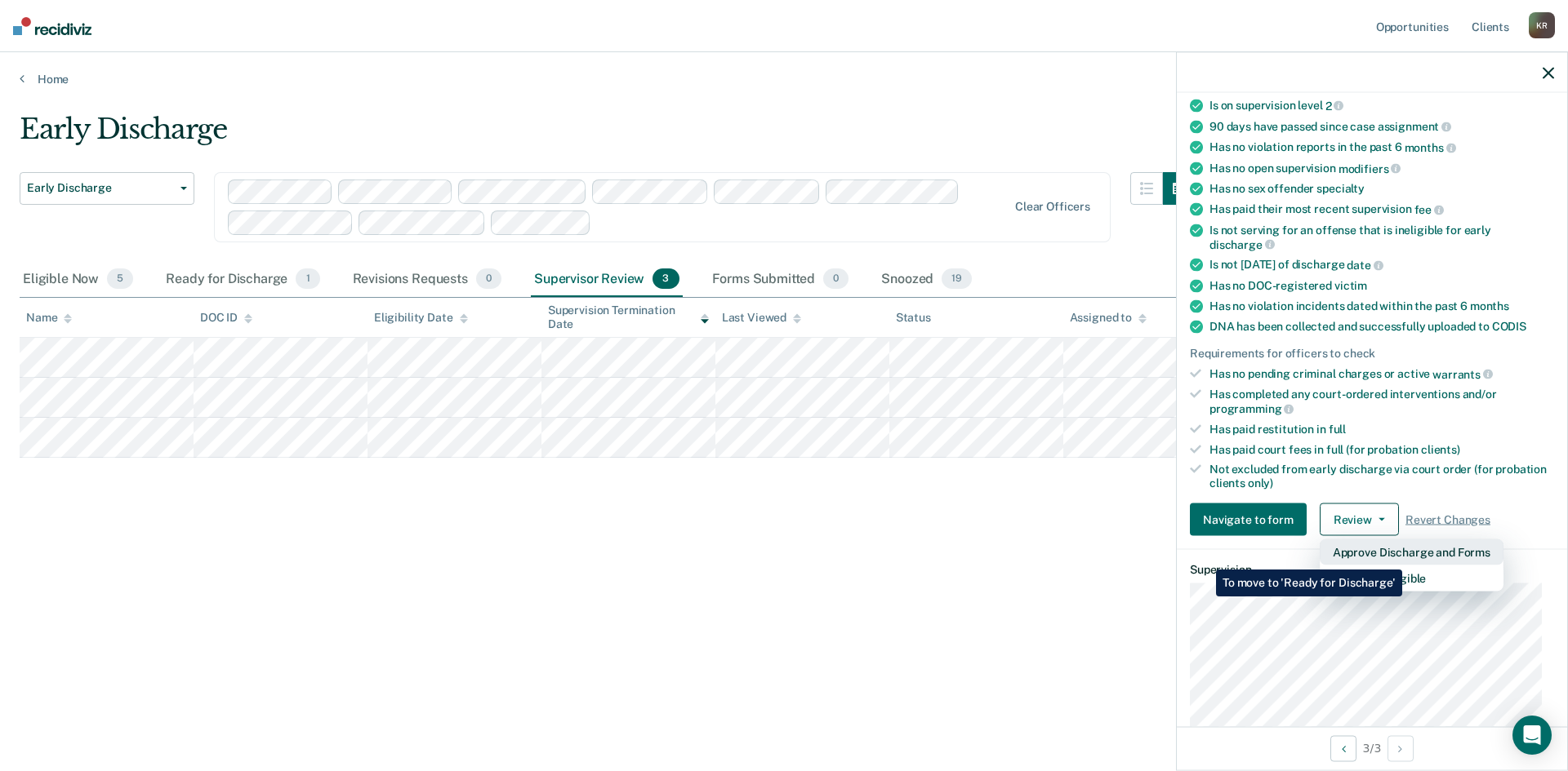
click at [1402, 557] on button "Approve Discharge and Forms" at bounding box center [1412, 552] width 184 height 26
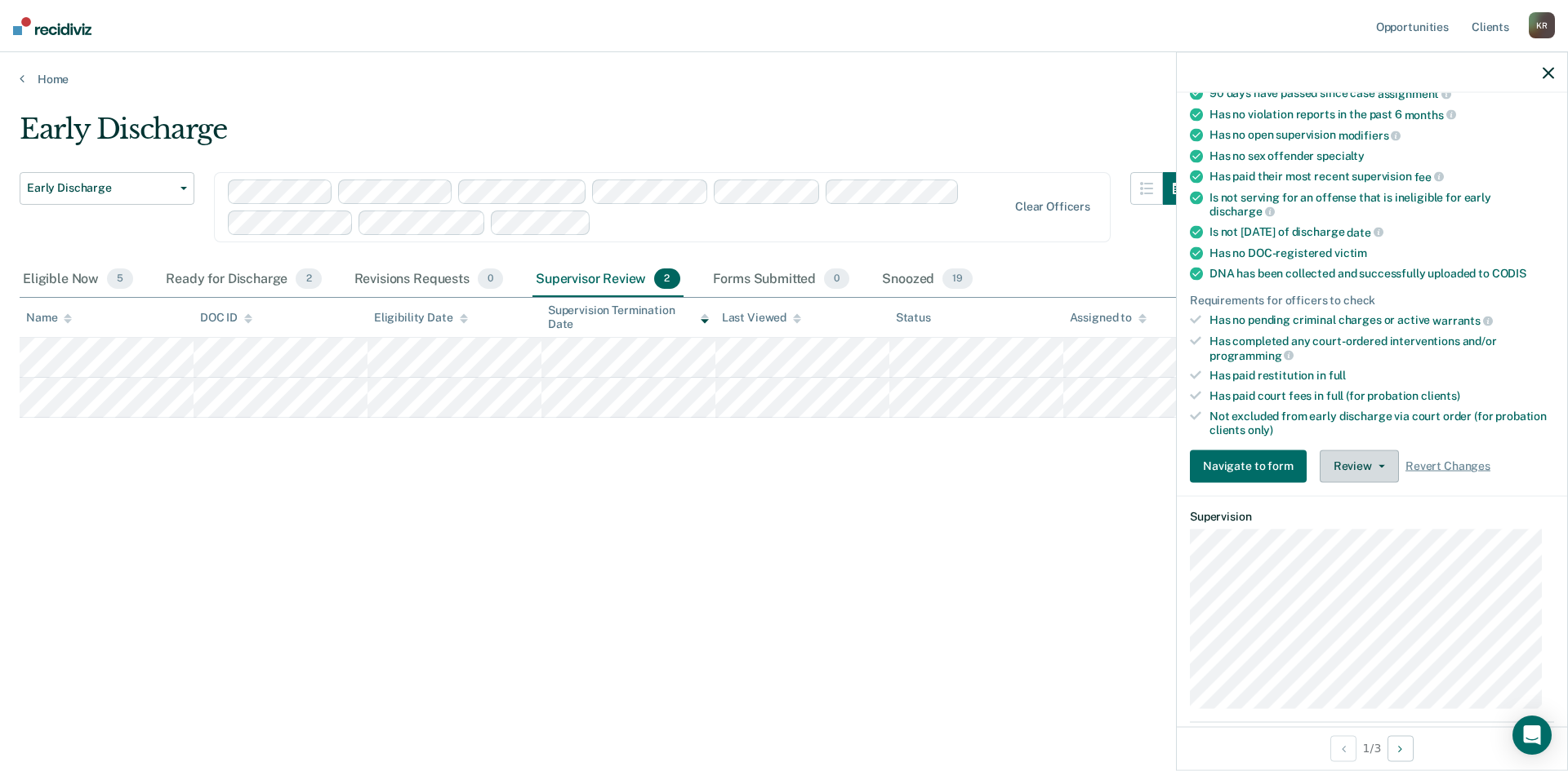
scroll to position [245, 0]
click at [1354, 468] on button "Review" at bounding box center [1360, 464] width 79 height 32
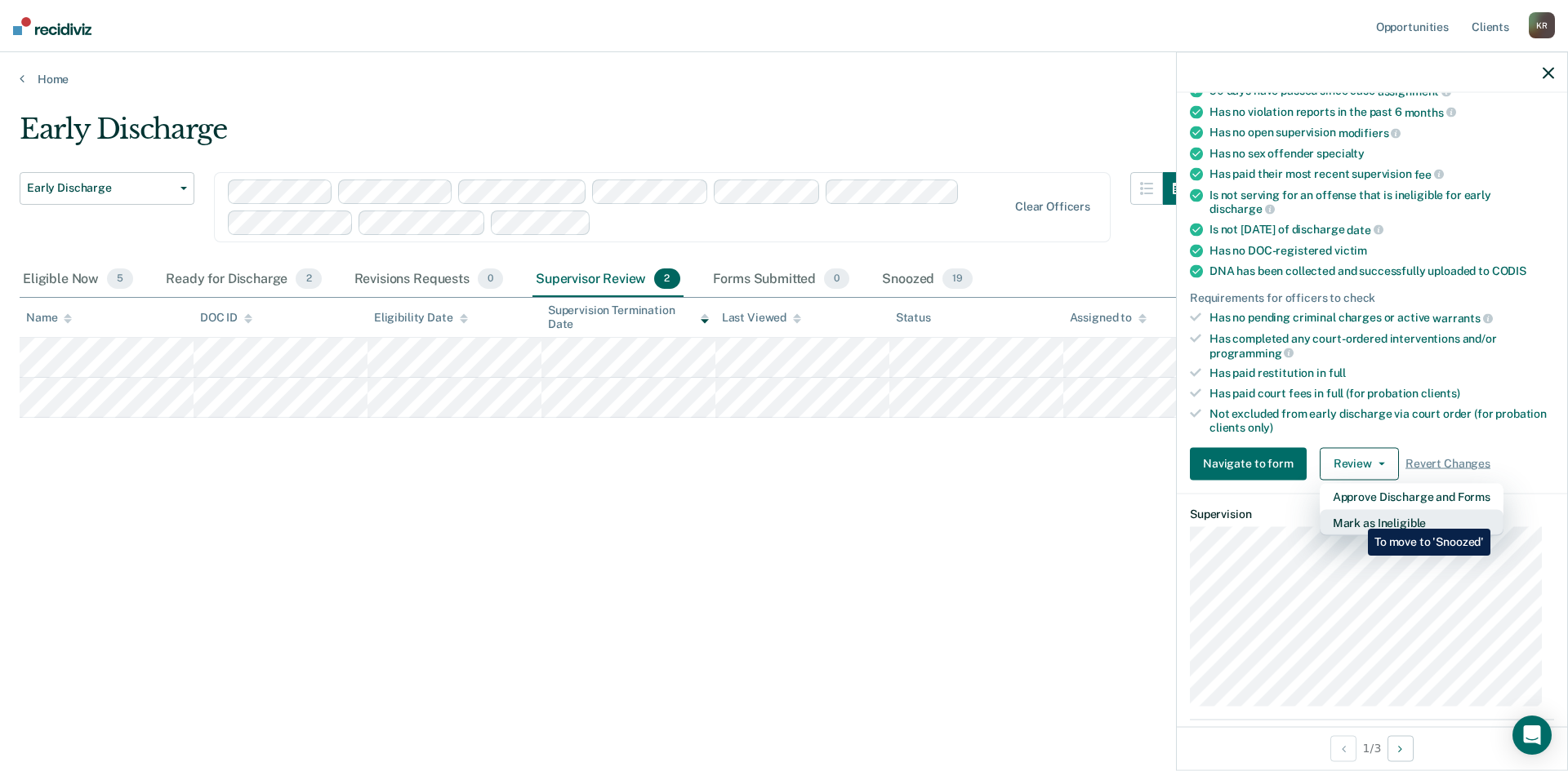
click at [1355, 517] on button "Mark as Ineligible" at bounding box center [1412, 522] width 184 height 26
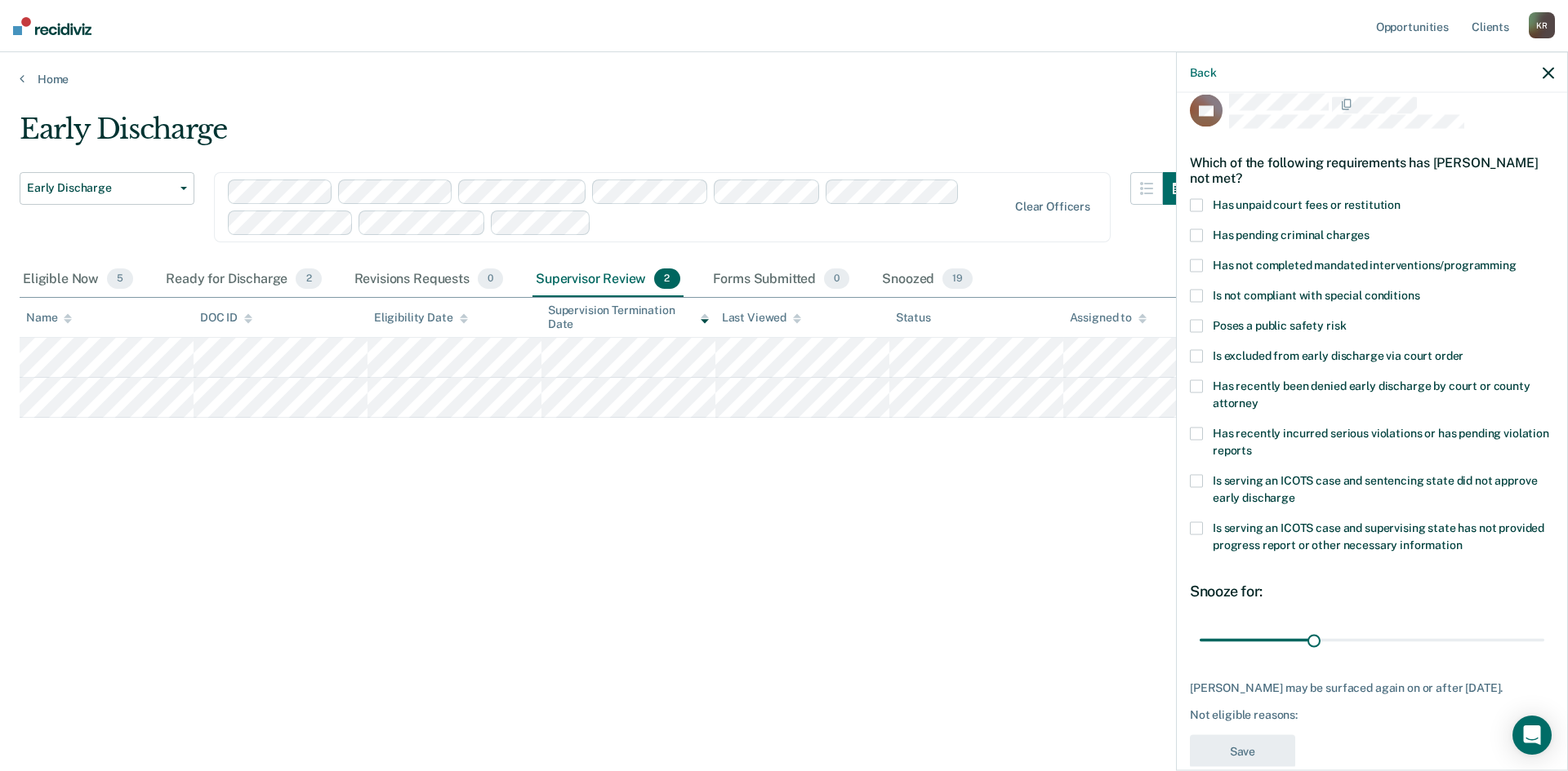
scroll to position [0, 0]
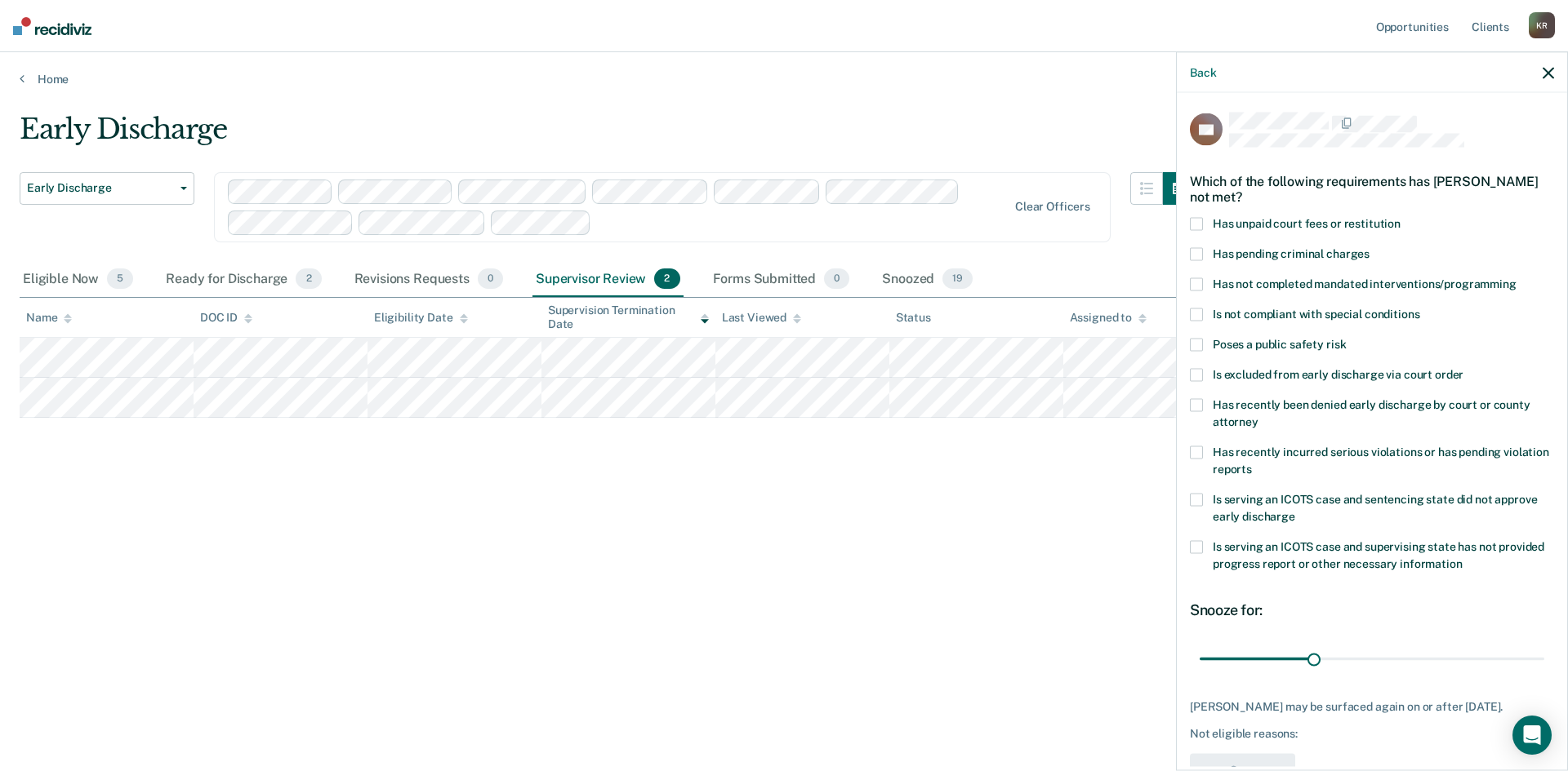
click at [1196, 288] on span at bounding box center [1196, 285] width 13 height 13
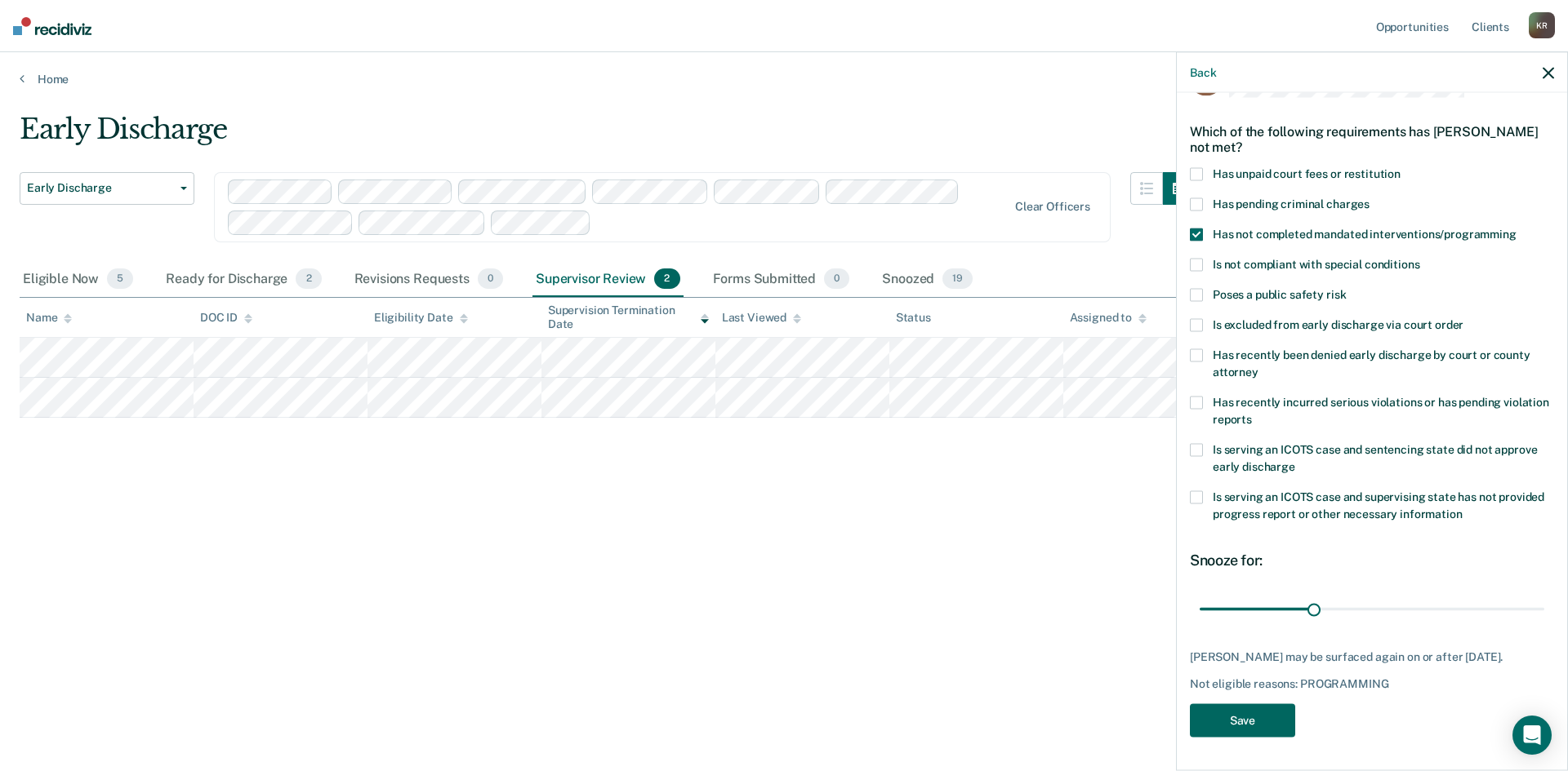
click at [1240, 724] on button "Save" at bounding box center [1242, 721] width 106 height 33
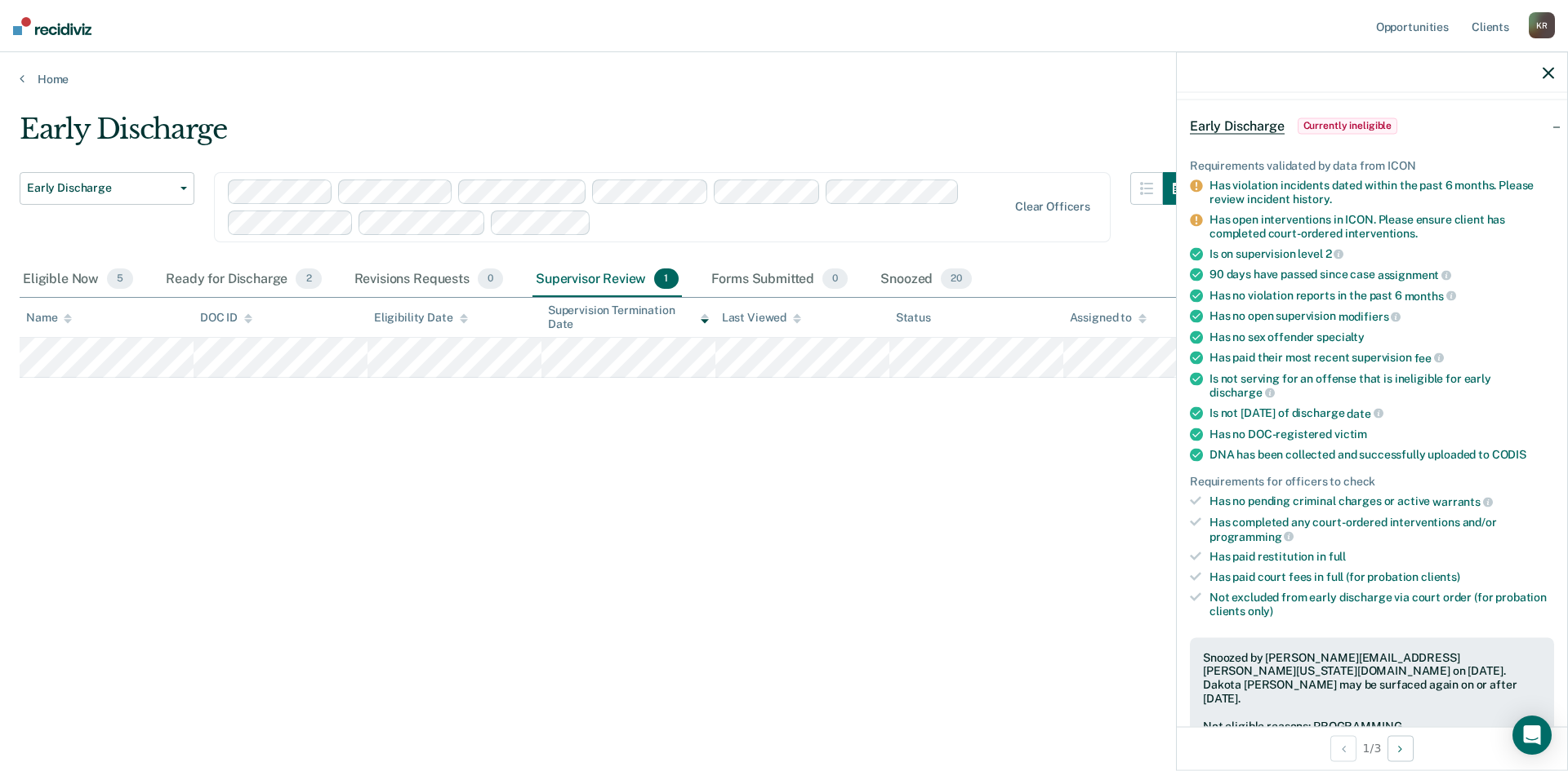
click at [1546, 75] on icon "button" at bounding box center [1548, 72] width 12 height 12
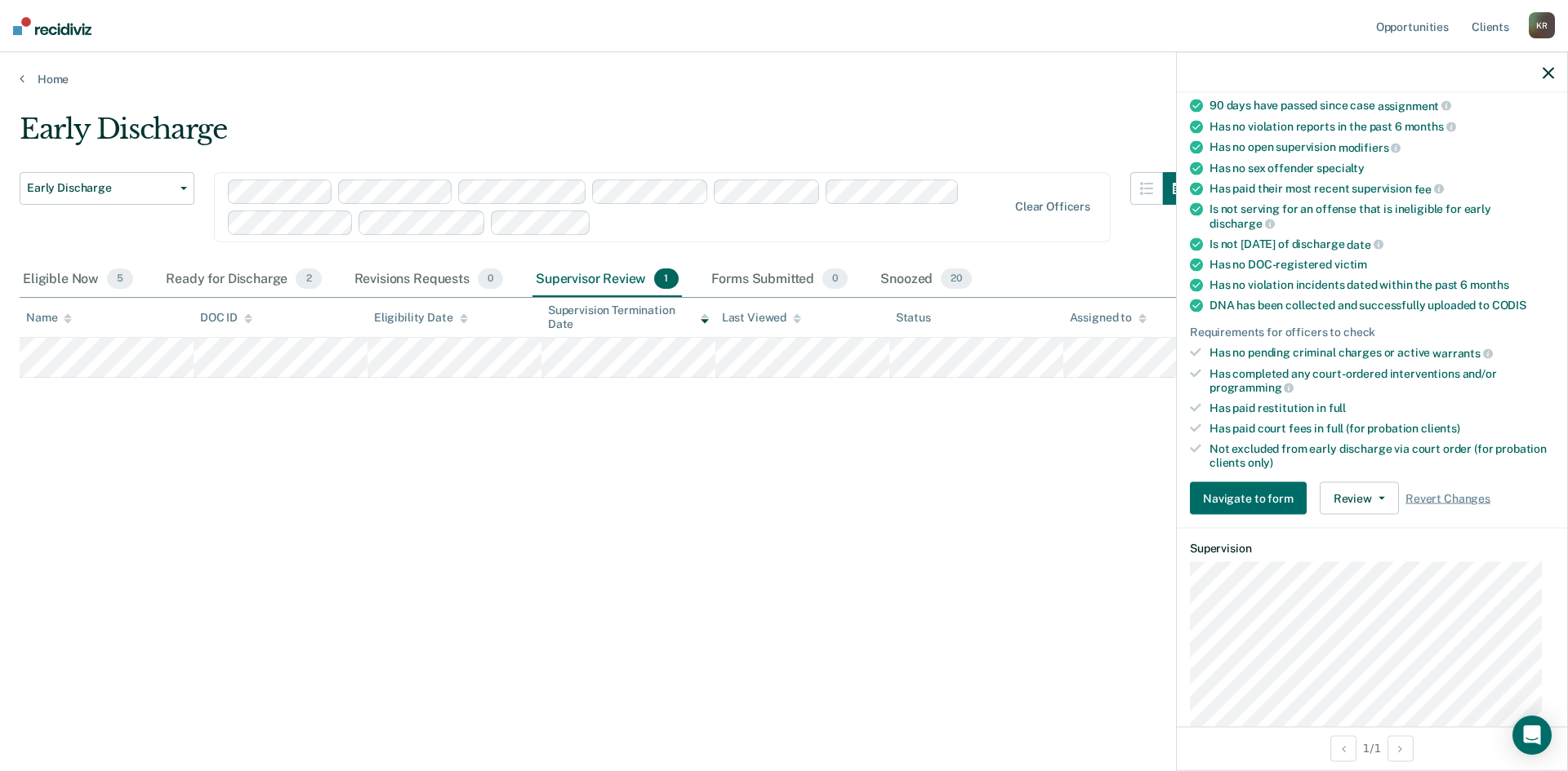
scroll to position [163, 0]
click at [1331, 499] on button "Review" at bounding box center [1360, 498] width 79 height 32
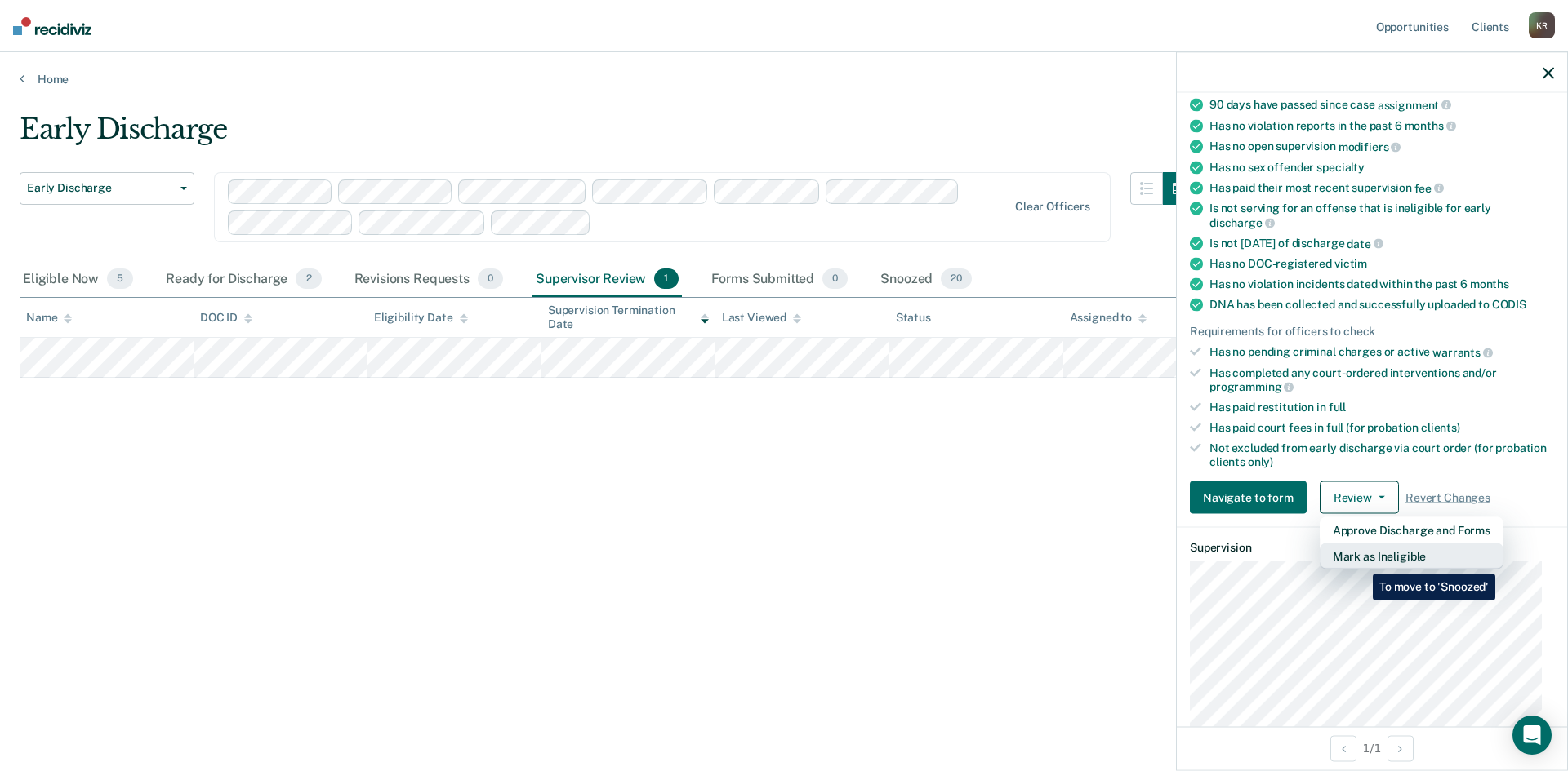
click at [1355, 559] on button "Mark as Ineligible" at bounding box center [1412, 556] width 184 height 26
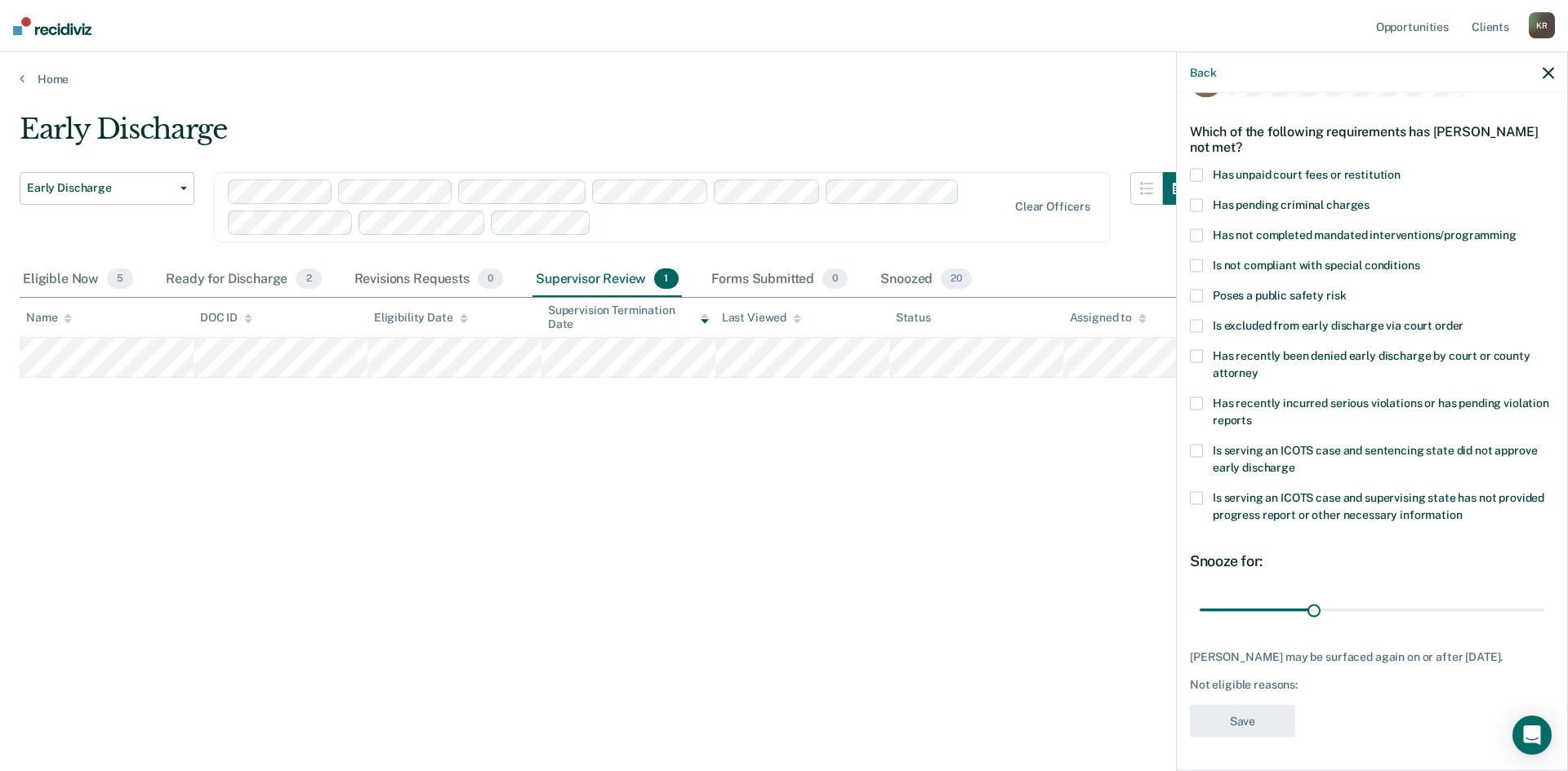
scroll to position [61, 0]
click at [1198, 228] on label "Has not completed mandated interventions/programming" at bounding box center [1372, 236] width 364 height 17
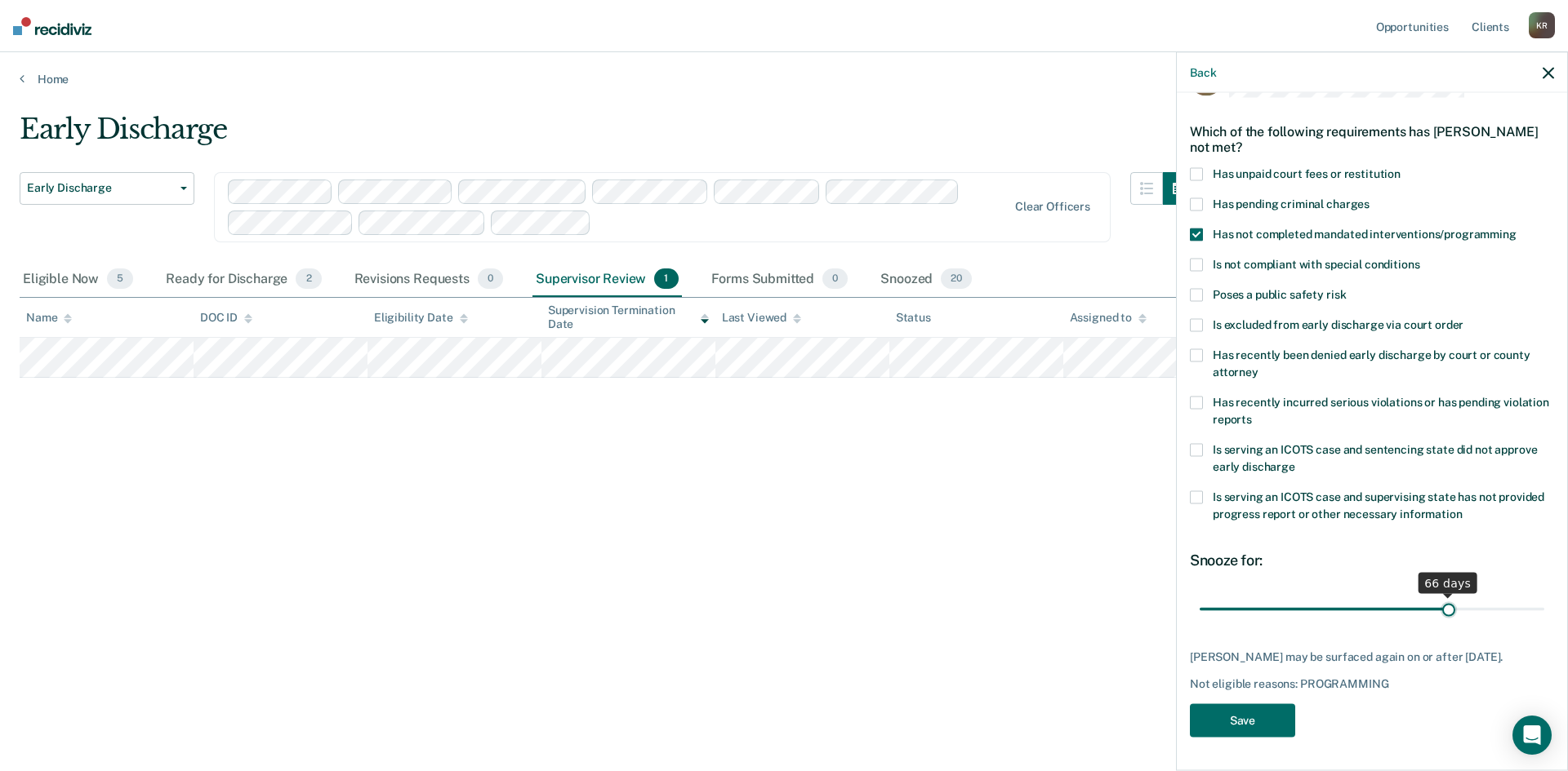
scroll to position [47, 0]
click at [1441, 598] on input "range" at bounding box center [1372, 612] width 345 height 29
drag, startPoint x: 1439, startPoint y: 608, endPoint x: 1416, endPoint y: 609, distance: 23.0
type input "60"
click at [1416, 609] on input "range" at bounding box center [1372, 612] width 345 height 29
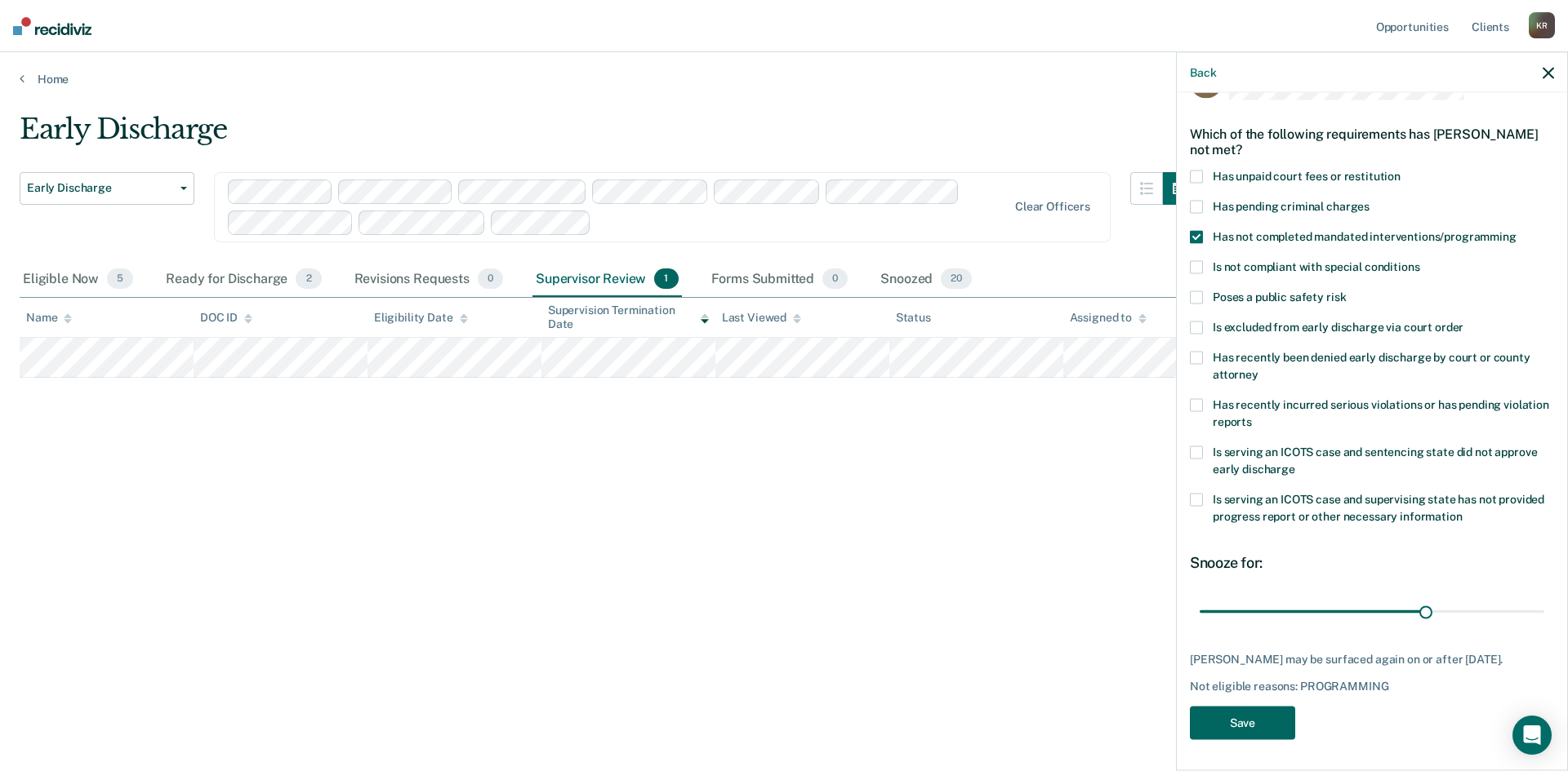
click at [1225, 719] on button "Save" at bounding box center [1242, 723] width 106 height 33
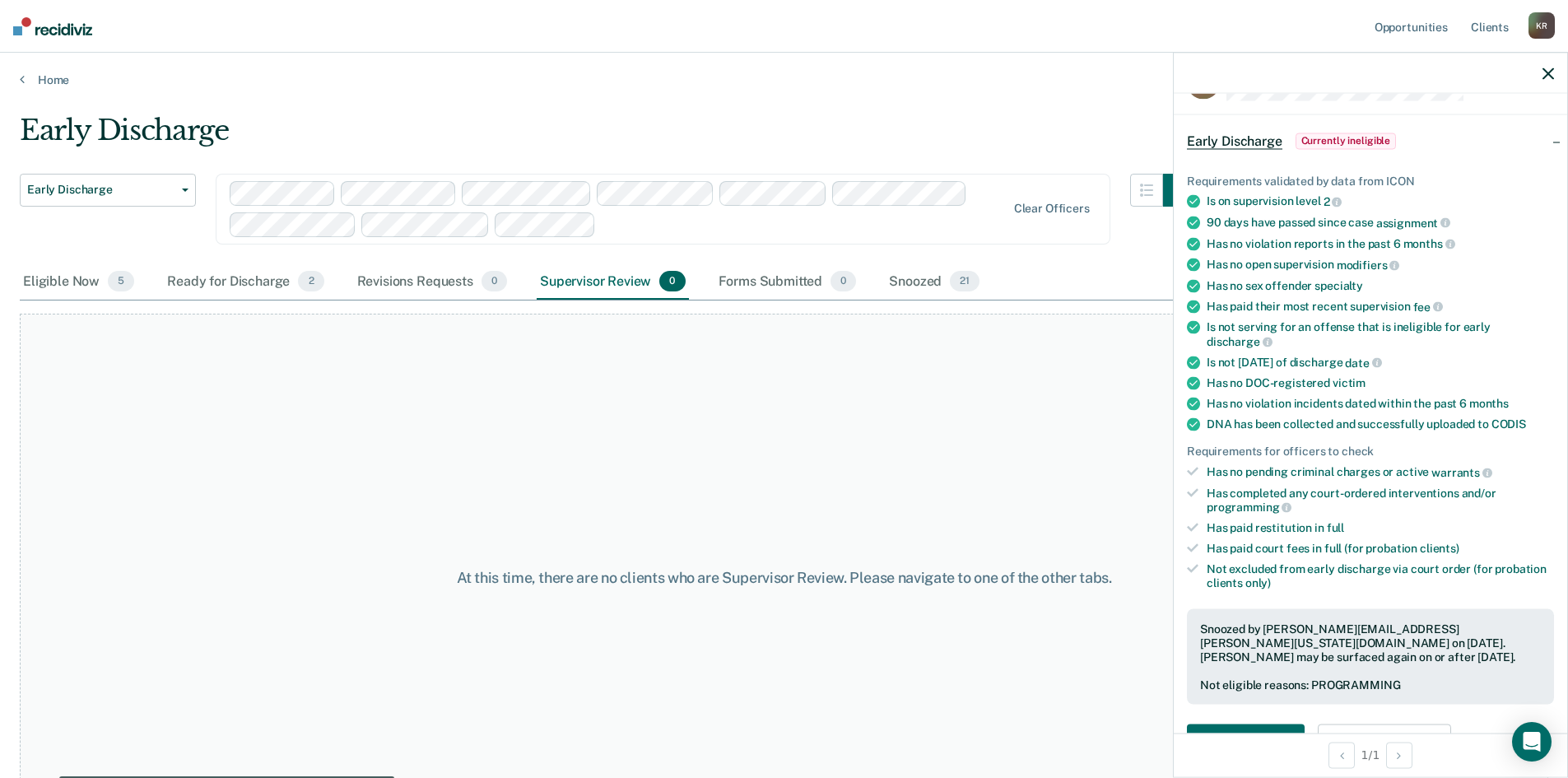
click at [1548, 79] on icon "button" at bounding box center [1548, 73] width 12 height 12
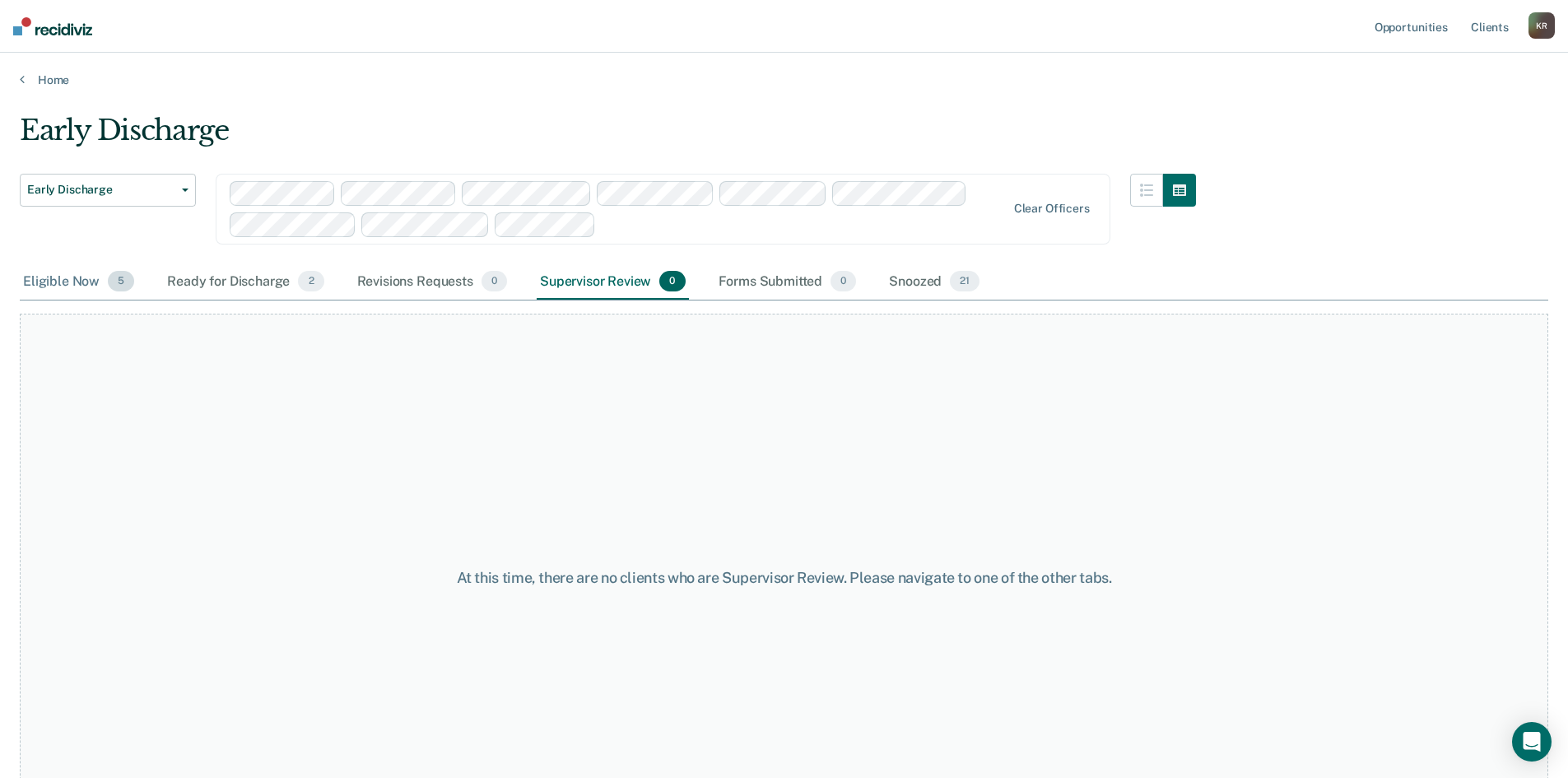
click at [70, 288] on div "Eligible Now 5" at bounding box center [78, 283] width 117 height 36
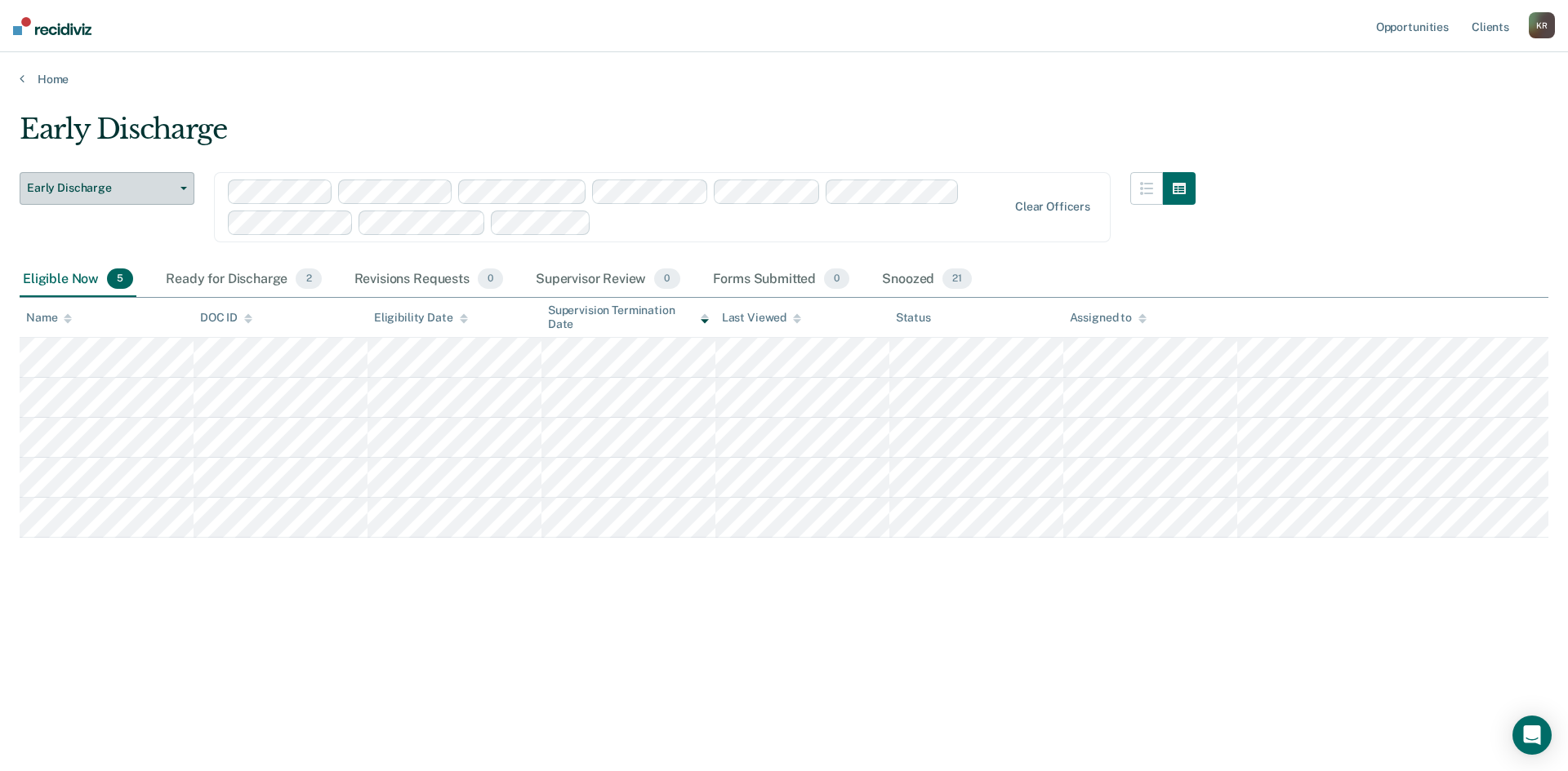
click at [118, 200] on button "Early Discharge" at bounding box center [107, 188] width 175 height 32
click at [199, 247] on div "Early Discharge Early Discharge Clear officers" at bounding box center [607, 217] width 1176 height 90
